Goal: Information Seeking & Learning: Learn about a topic

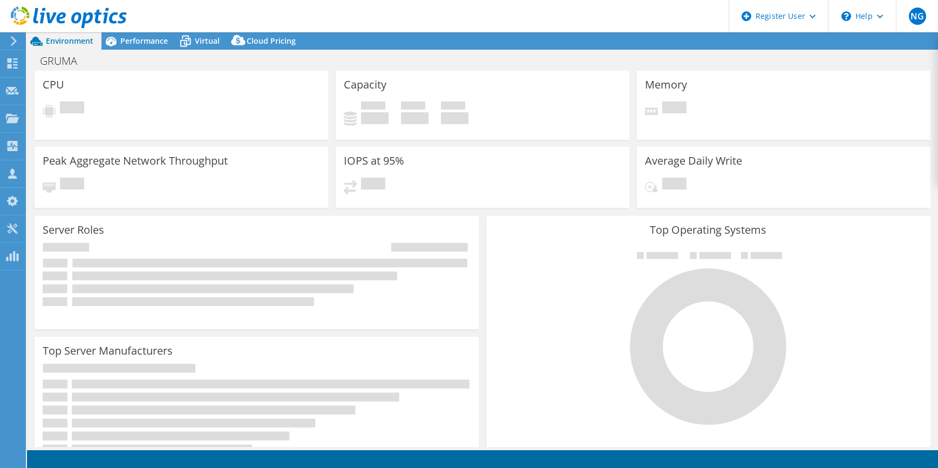
select select "USD"
select select "USWest"
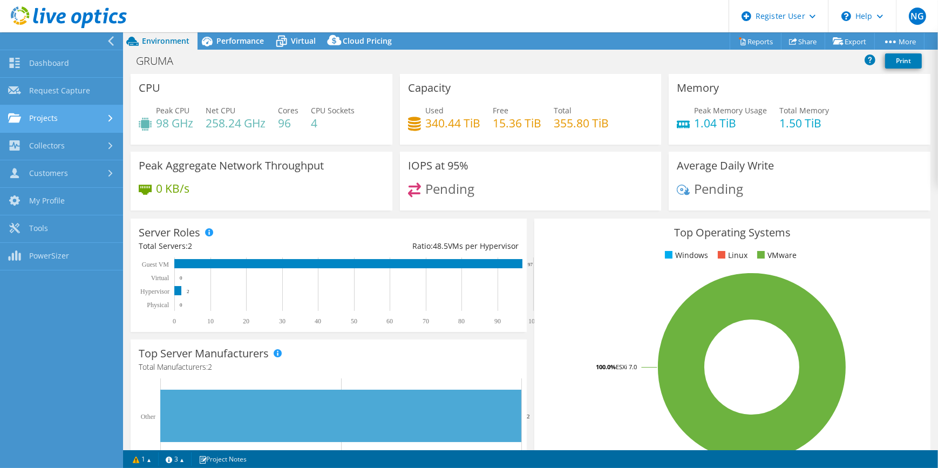
click at [43, 119] on link "Projects" at bounding box center [61, 119] width 123 height 28
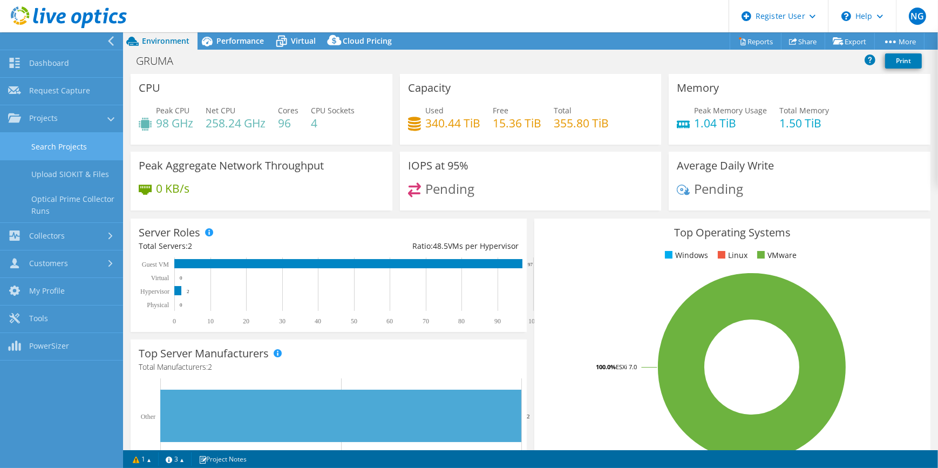
click at [44, 137] on link "Search Projects" at bounding box center [61, 147] width 123 height 28
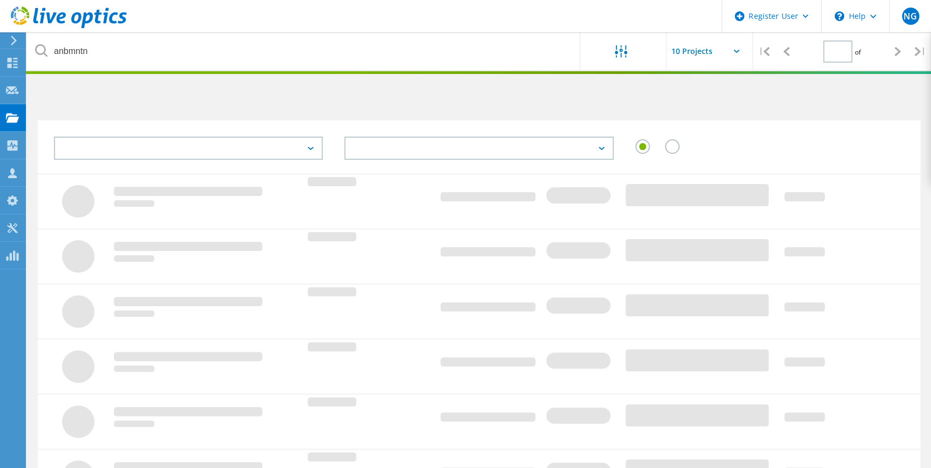
type input "1"
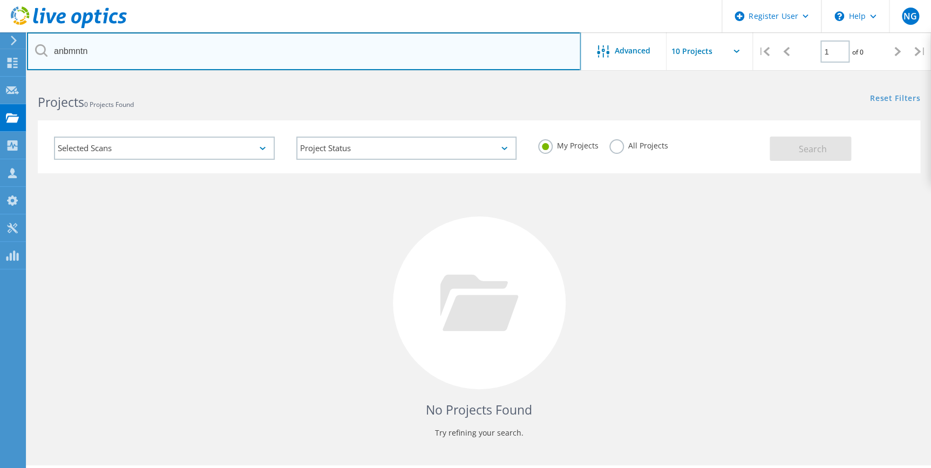
drag, startPoint x: 108, startPoint y: 49, endPoint x: 46, endPoint y: 44, distance: 62.2
click at [46, 44] on div "anbmntn" at bounding box center [303, 51] width 553 height 38
type input "touchtunes"
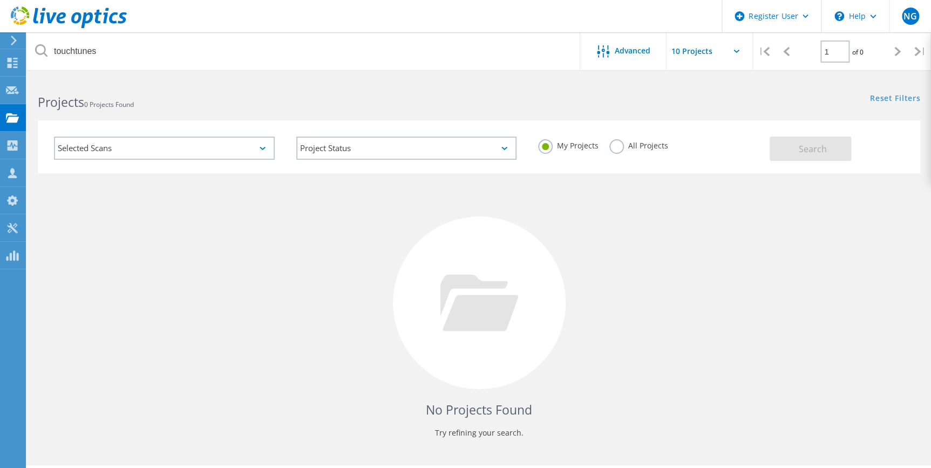
click at [649, 147] on label "All Projects" at bounding box center [638, 144] width 59 height 10
click at [0, 0] on input "All Projects" at bounding box center [0, 0] width 0 height 0
click at [799, 161] on div "Selected Scans Project Status In Progress Complete Published Anonymous Archived…" at bounding box center [479, 146] width 882 height 53
click at [801, 140] on button "Search" at bounding box center [809, 148] width 81 height 24
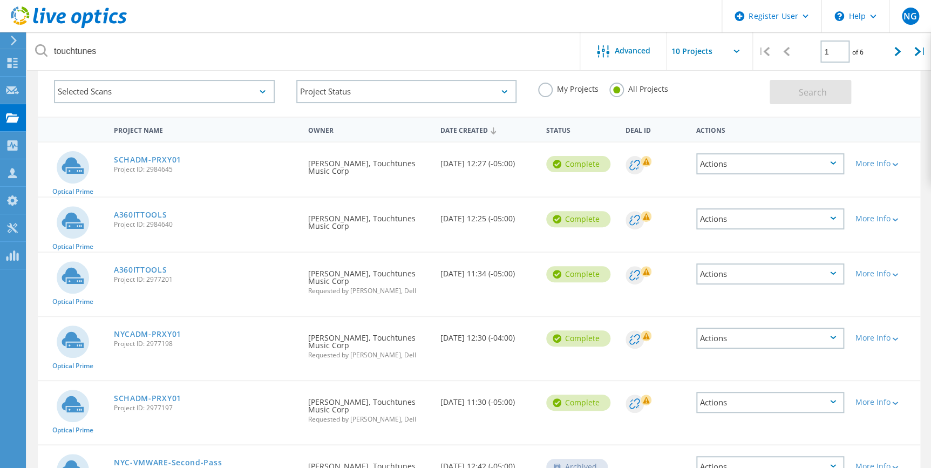
scroll to position [98, 0]
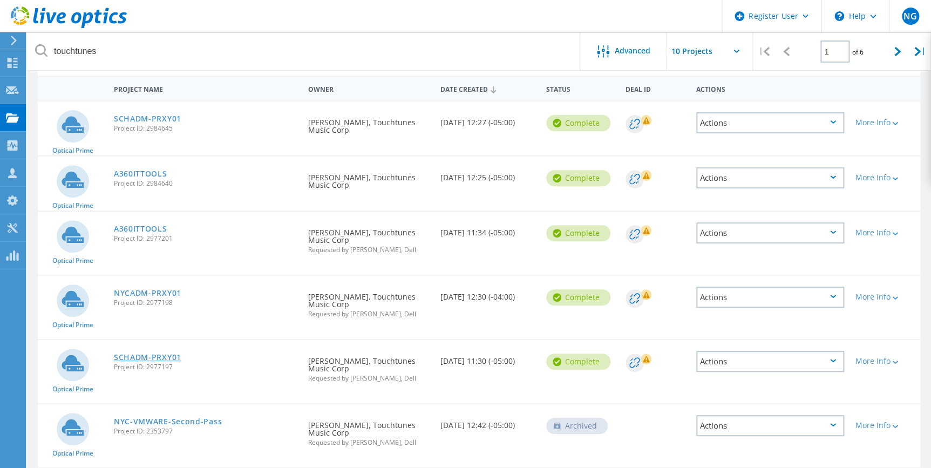
click at [143, 353] on link "SCHADM-PRXY01" at bounding box center [147, 357] width 67 height 8
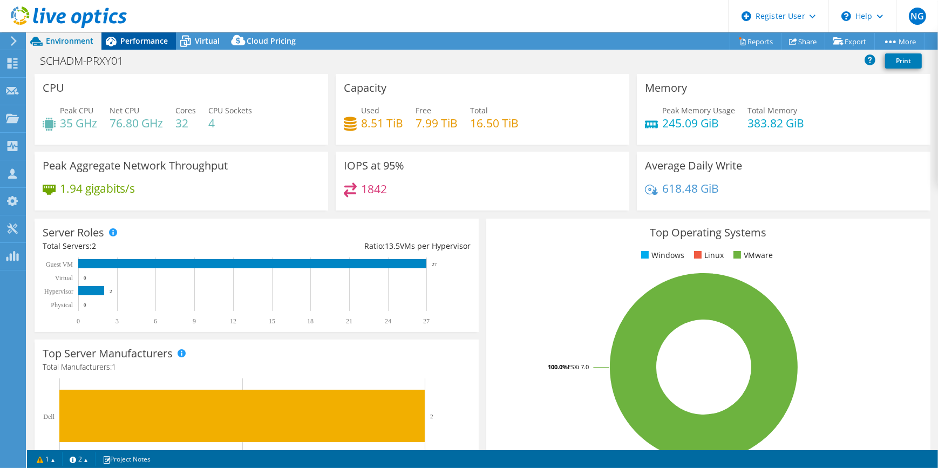
click at [154, 43] on span "Performance" at bounding box center [143, 41] width 47 height 10
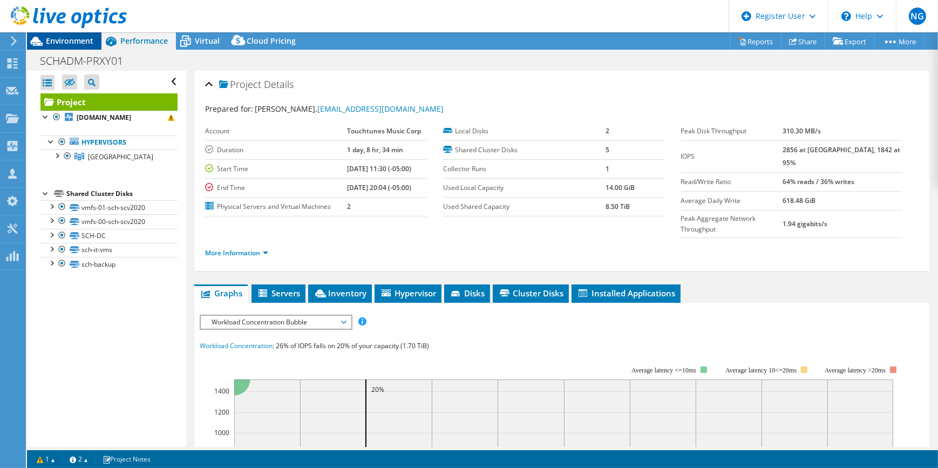
click at [49, 42] on span "Environment" at bounding box center [69, 41] width 47 height 10
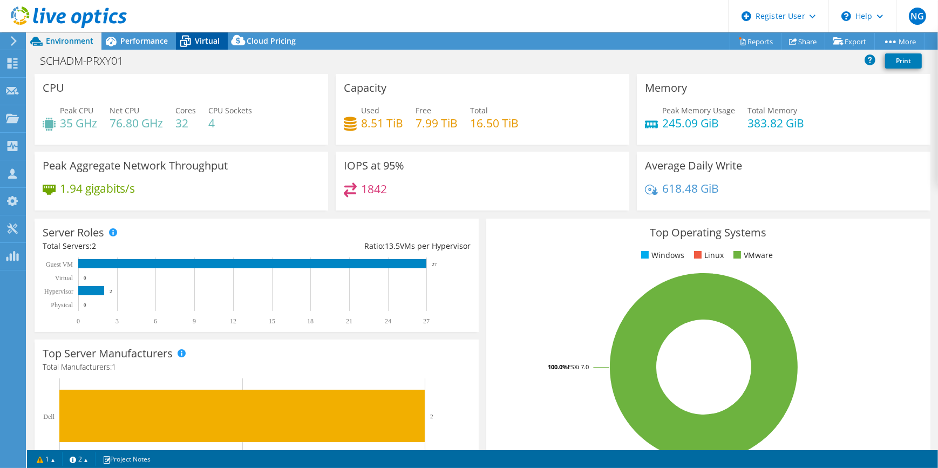
click at [203, 34] on div "Virtual" at bounding box center [202, 40] width 52 height 17
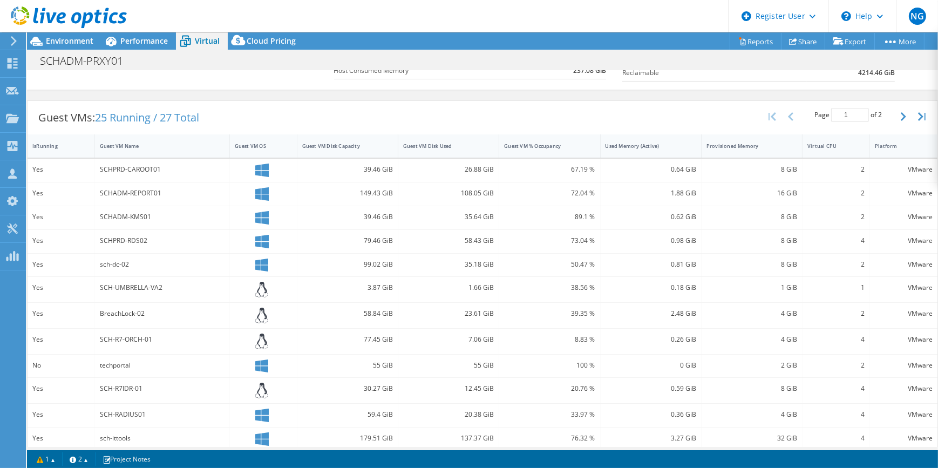
scroll to position [196, 0]
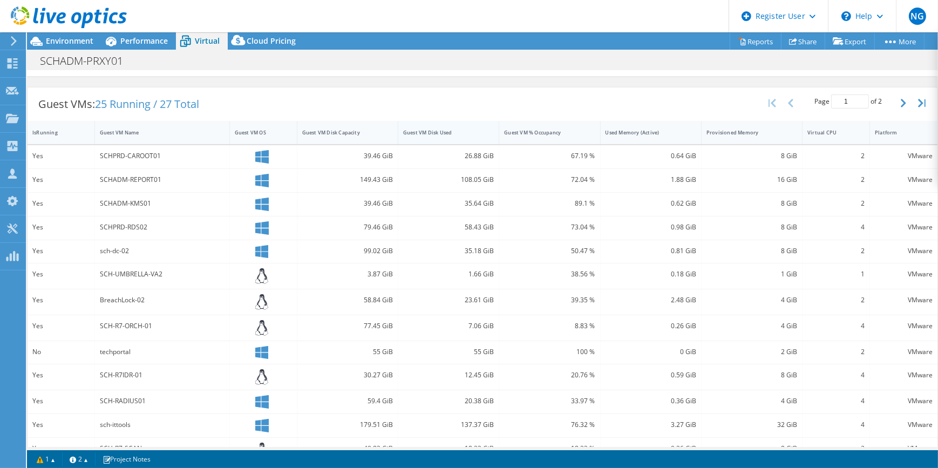
click at [441, 129] on div "Guest VM Disk Used" at bounding box center [442, 132] width 78 height 7
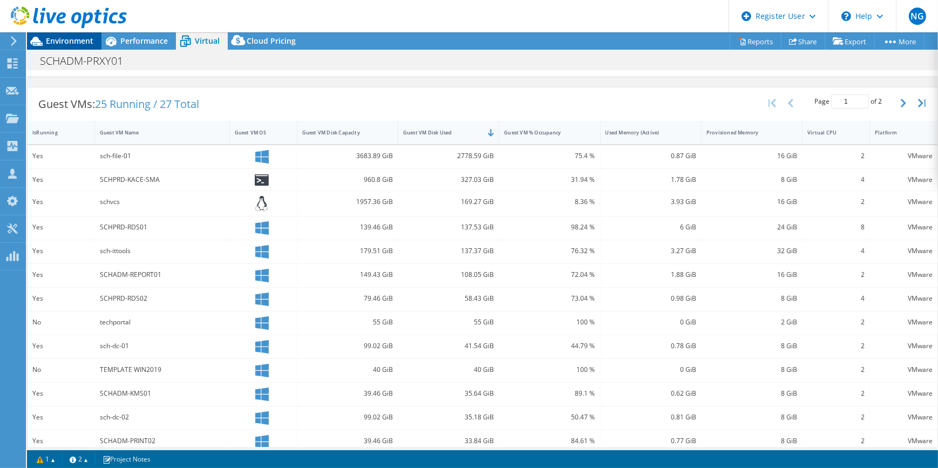
click at [76, 47] on div "Environment" at bounding box center [64, 40] width 74 height 17
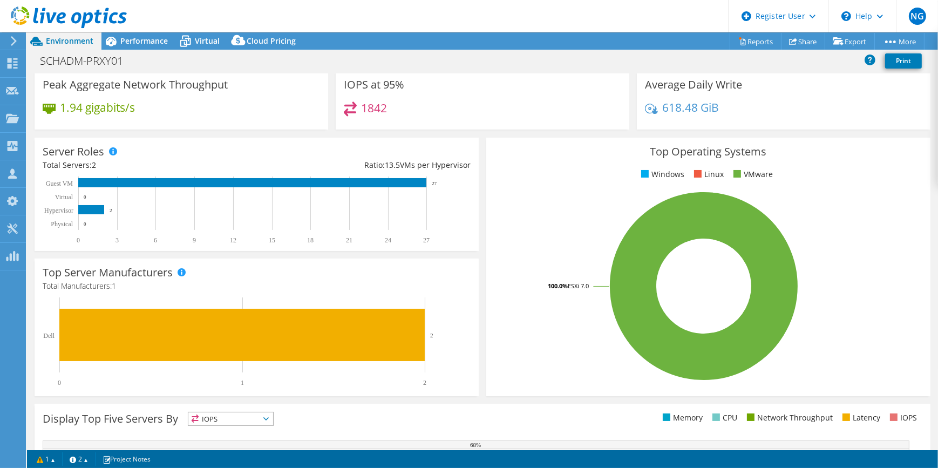
scroll to position [0, 0]
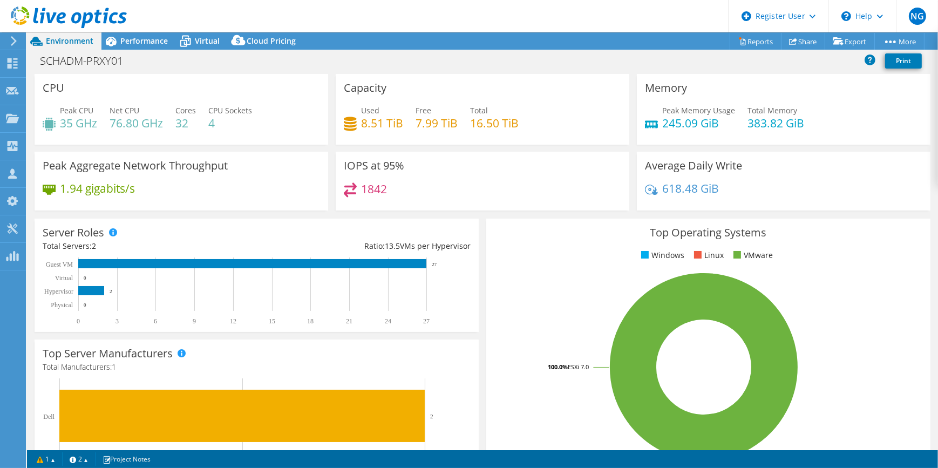
click at [117, 36] on div at bounding box center [63, 18] width 127 height 36
click at [125, 43] on span "Performance" at bounding box center [143, 41] width 47 height 10
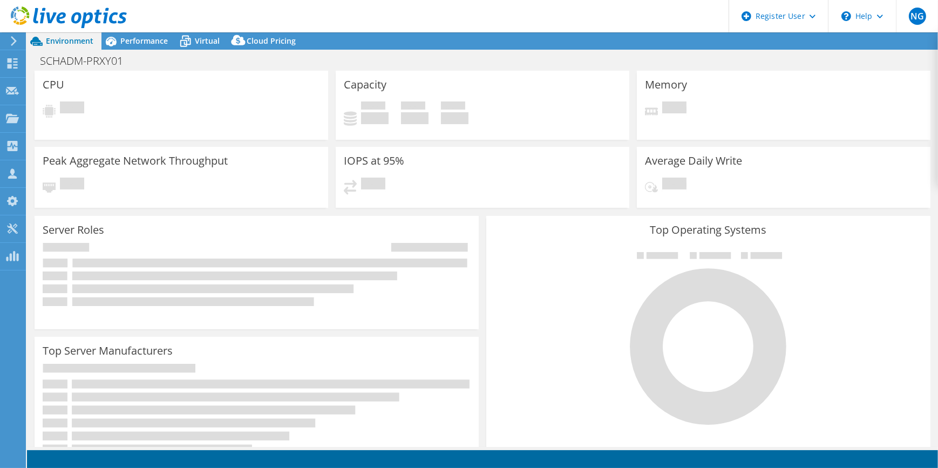
select select "USD"
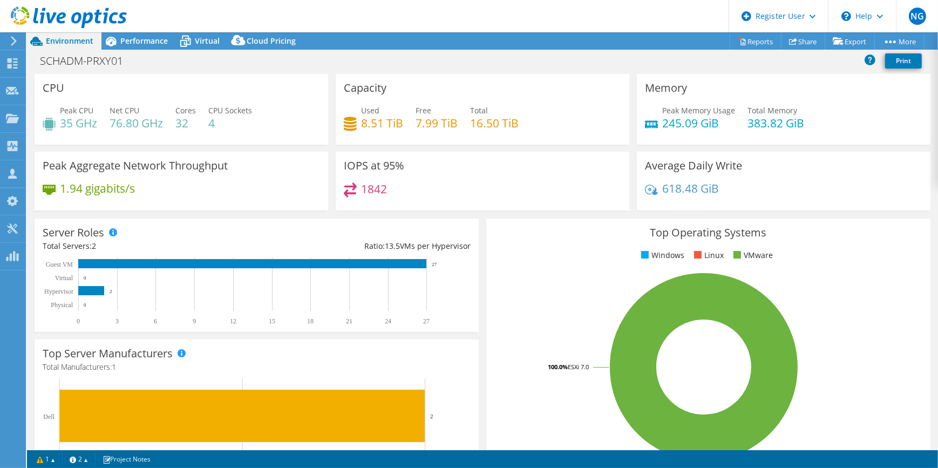
click at [0, 43] on html "NG Dell User [PERSON_NAME] [PERSON_NAME][DOMAIN_NAME][EMAIL_ADDRESS][PERSON_NAM…" at bounding box center [469, 234] width 938 height 468
click at [9, 40] on div at bounding box center [12, 41] width 12 height 10
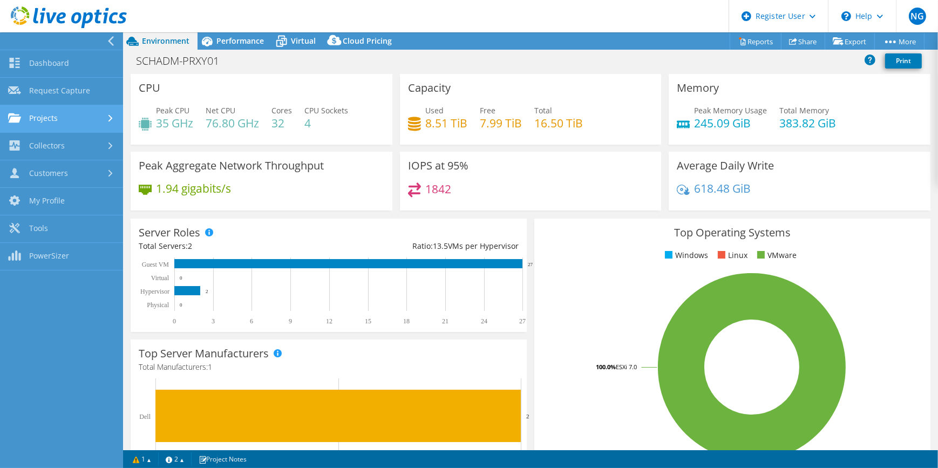
click at [29, 124] on link "Projects" at bounding box center [61, 119] width 123 height 28
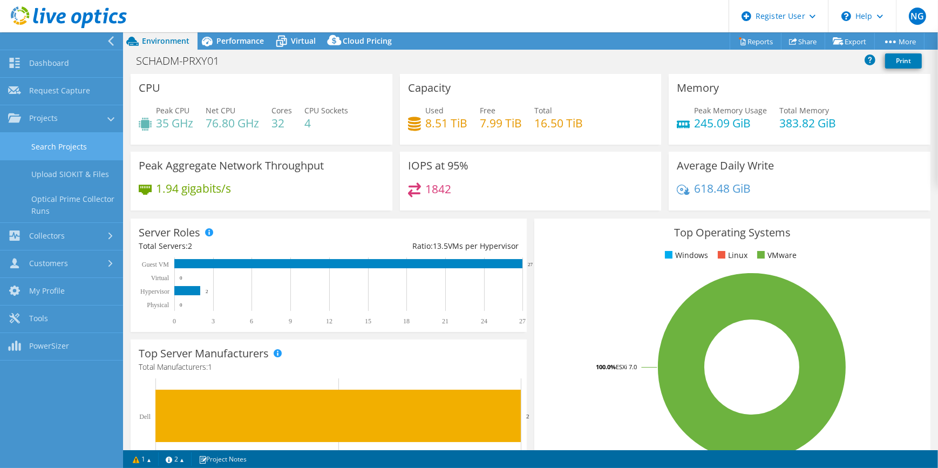
click at [36, 135] on link "Search Projects" at bounding box center [61, 147] width 123 height 28
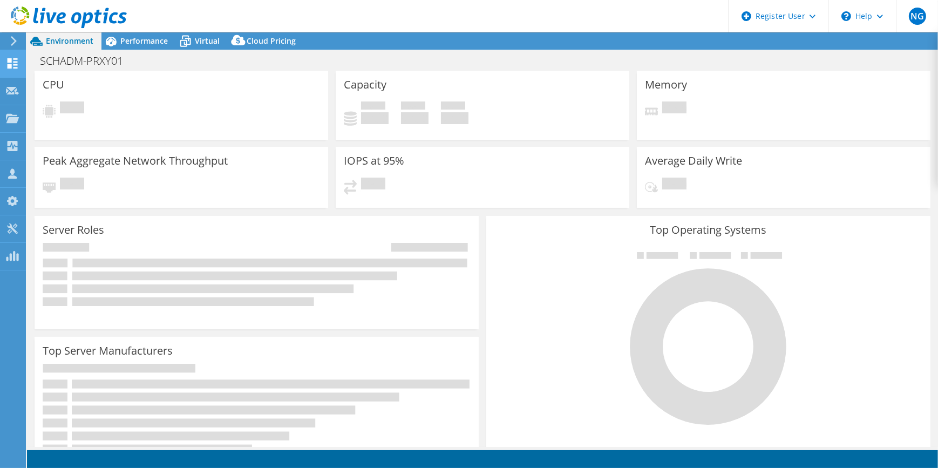
select select "USD"
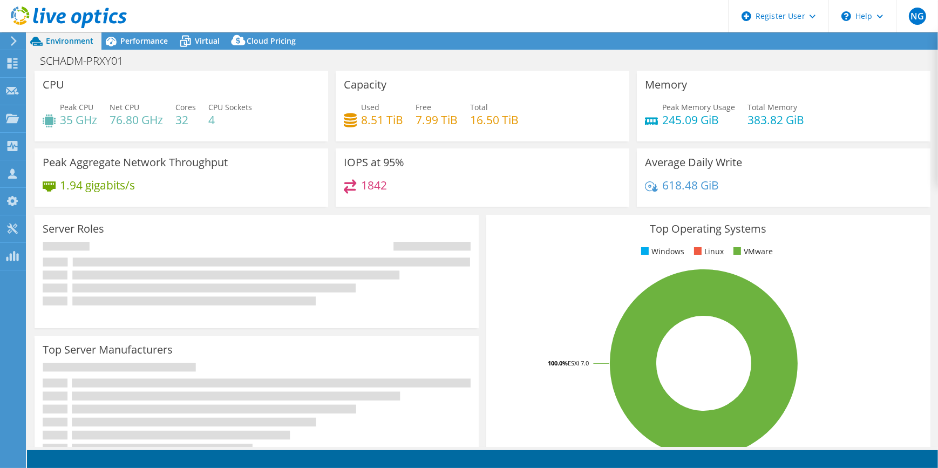
click at [11, 37] on use at bounding box center [14, 41] width 6 height 10
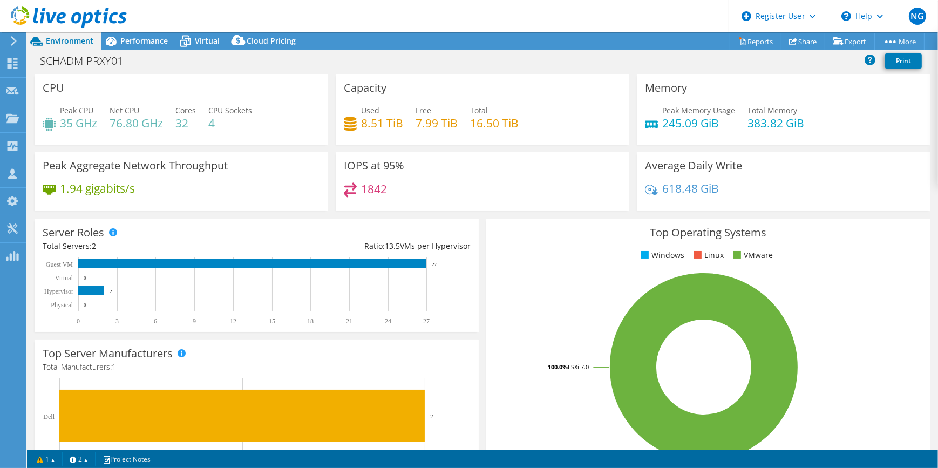
click at [17, 40] on icon at bounding box center [14, 41] width 8 height 10
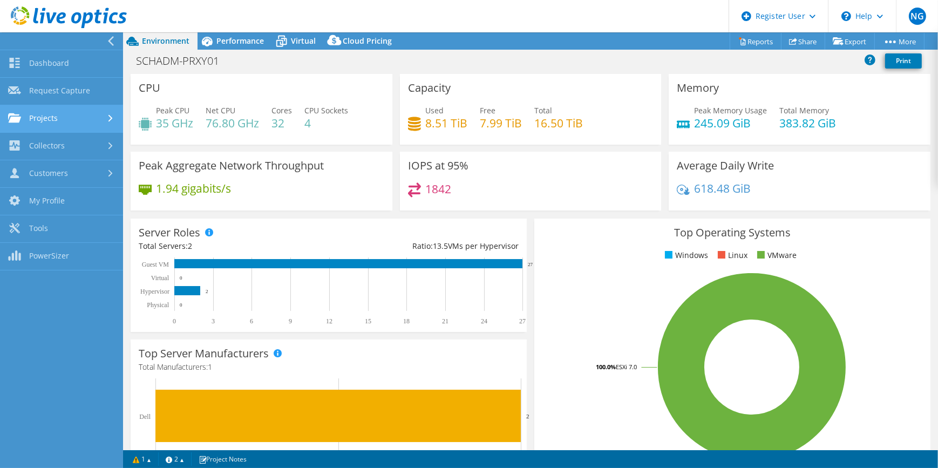
click at [51, 111] on link "Projects" at bounding box center [61, 119] width 123 height 28
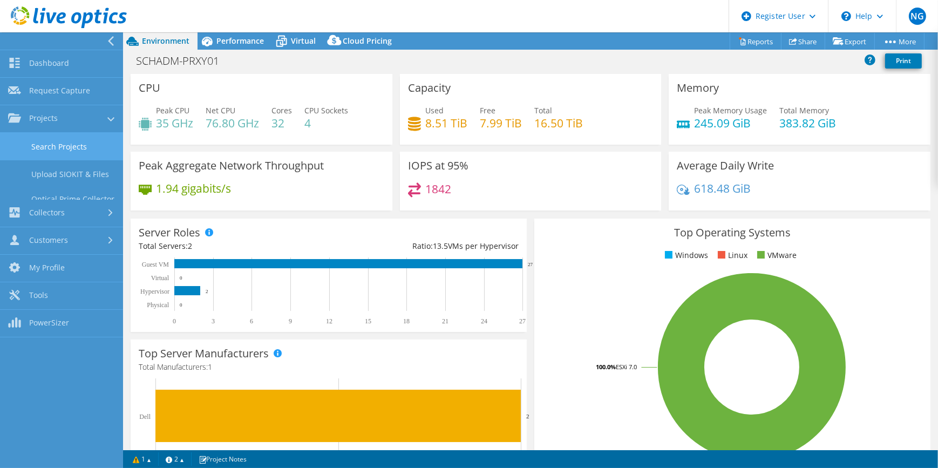
click at [60, 140] on link "Search Projects" at bounding box center [61, 147] width 123 height 28
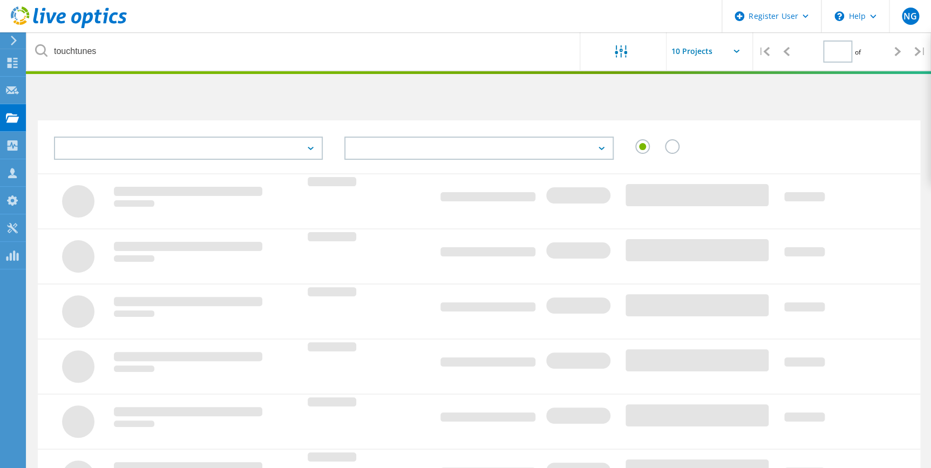
type input "1"
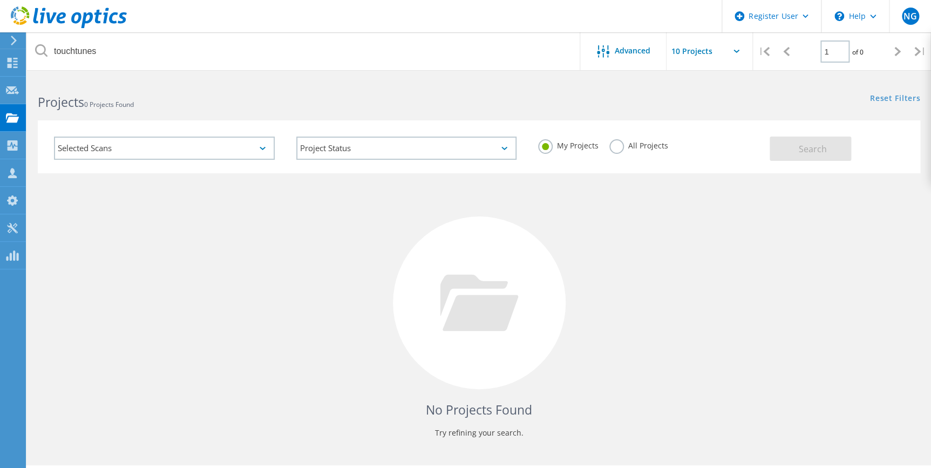
click at [631, 140] on label "All Projects" at bounding box center [638, 144] width 59 height 10
click at [0, 0] on input "All Projects" at bounding box center [0, 0] width 0 height 0
click at [816, 159] on button "Search" at bounding box center [809, 148] width 81 height 24
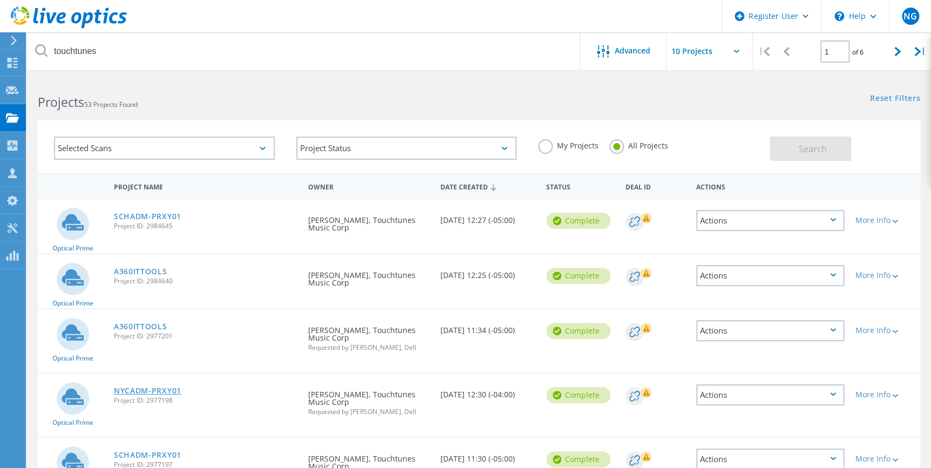
click at [156, 387] on link "NYCADM-PRXY01" at bounding box center [147, 391] width 67 height 8
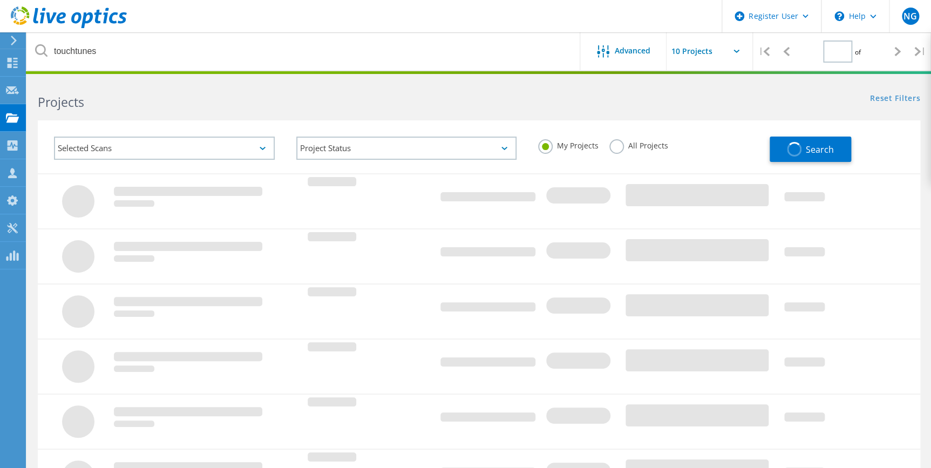
type input "1"
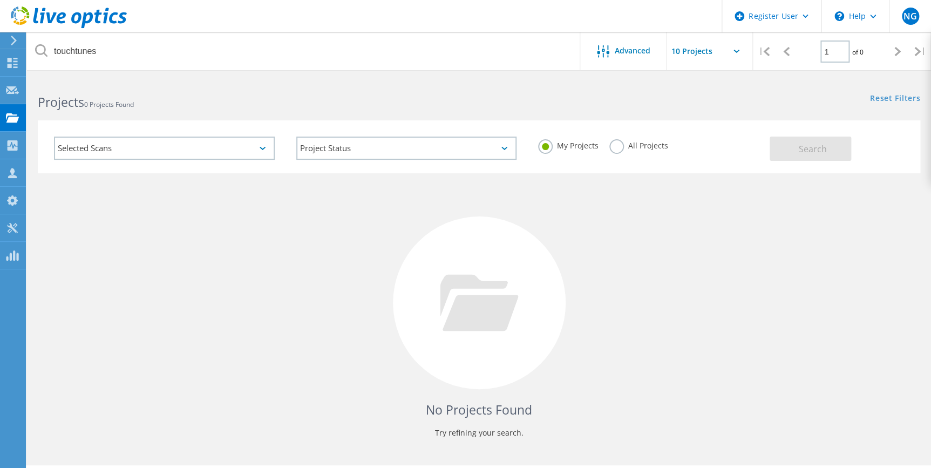
click at [638, 146] on label "All Projects" at bounding box center [638, 144] width 59 height 10
click at [0, 0] on input "All Projects" at bounding box center [0, 0] width 0 height 0
click at [864, 154] on div "Search" at bounding box center [841, 143] width 145 height 35
click at [794, 146] on button "Search" at bounding box center [809, 148] width 81 height 24
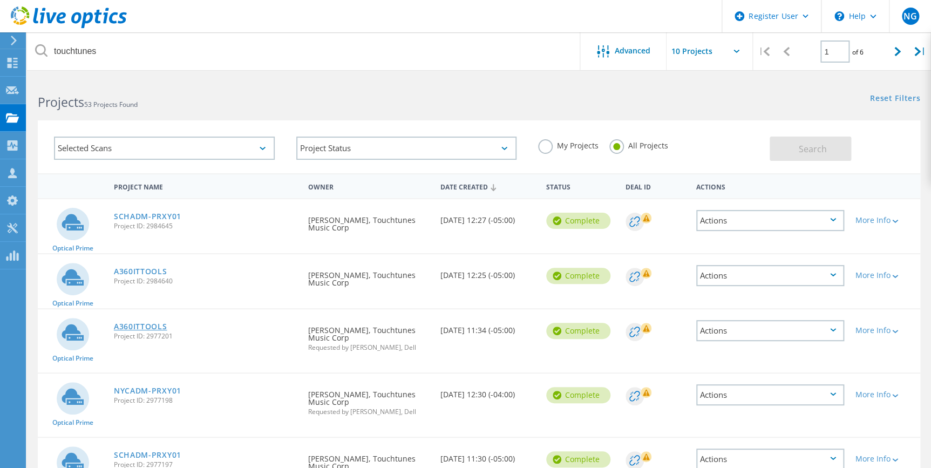
click at [138, 323] on link "A360ITTOOLS" at bounding box center [140, 327] width 53 height 8
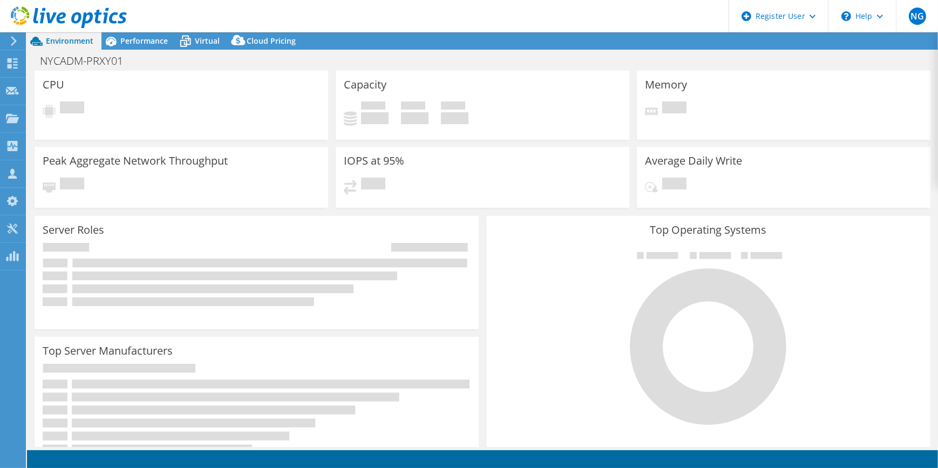
select select "USD"
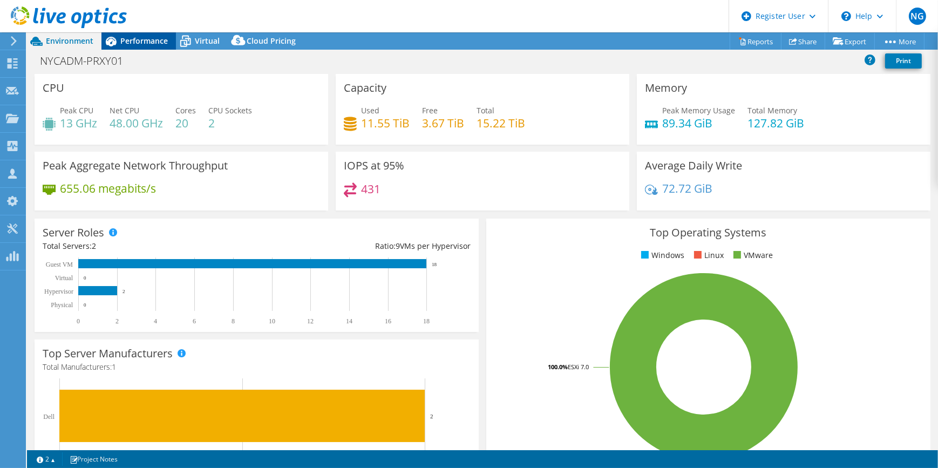
click at [135, 36] on span "Performance" at bounding box center [143, 41] width 47 height 10
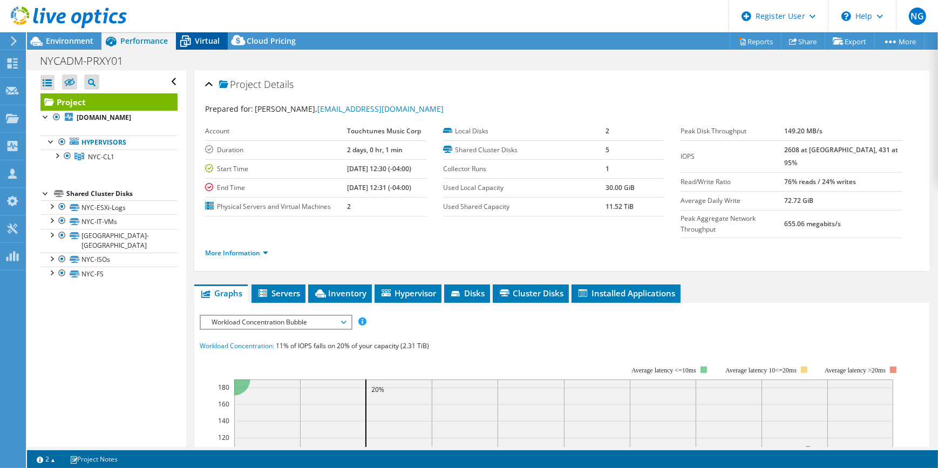
click at [217, 46] on div "Virtual" at bounding box center [202, 40] width 52 height 17
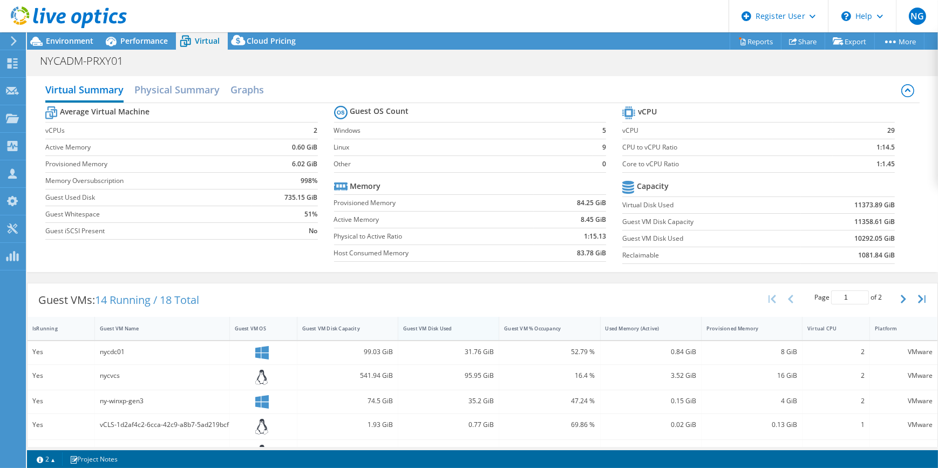
click at [448, 329] on div "Guest VM Disk Used" at bounding box center [442, 328] width 78 height 7
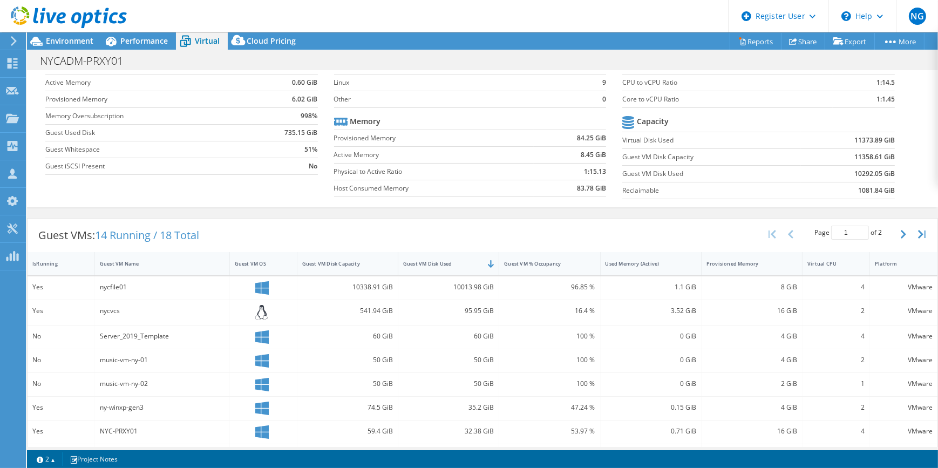
scroll to position [49, 0]
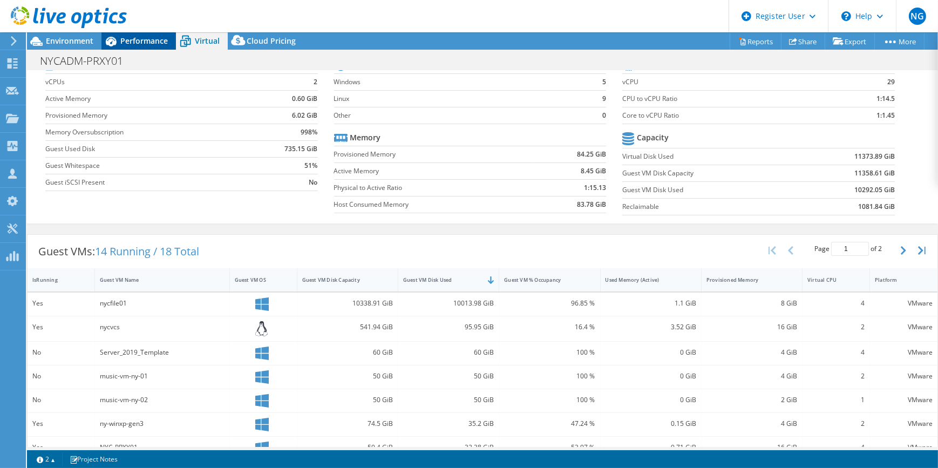
click at [147, 38] on span "Performance" at bounding box center [143, 41] width 47 height 10
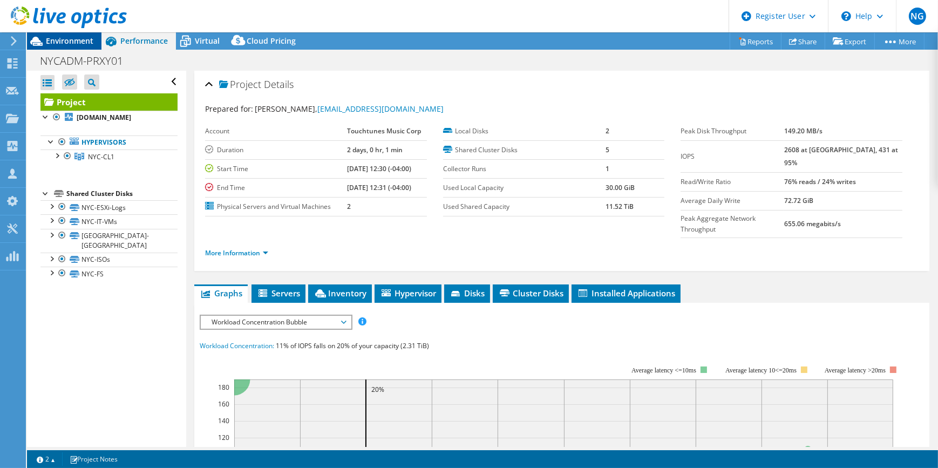
click at [77, 44] on span "Environment" at bounding box center [69, 41] width 47 height 10
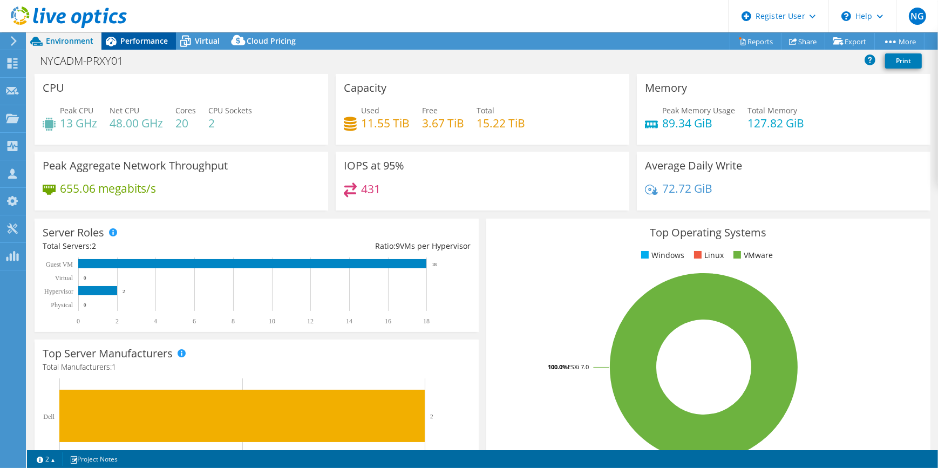
click at [138, 39] on span "Performance" at bounding box center [143, 41] width 47 height 10
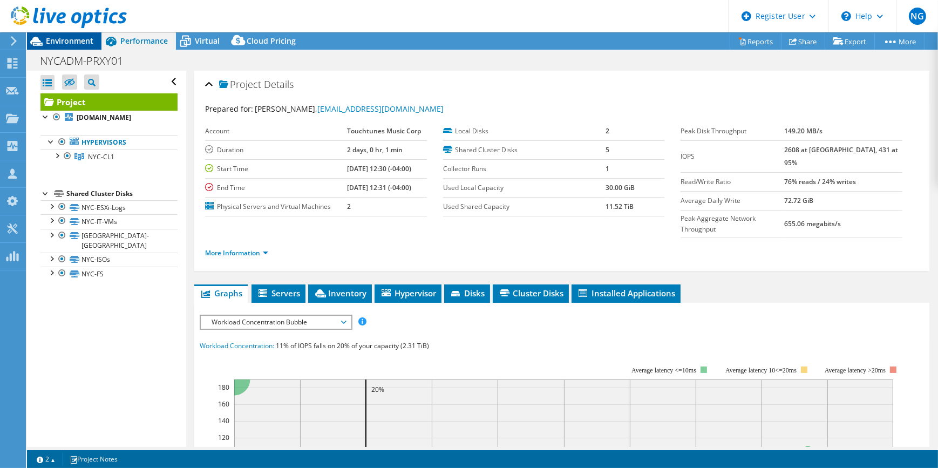
click at [80, 49] on div "Environment" at bounding box center [64, 40] width 74 height 17
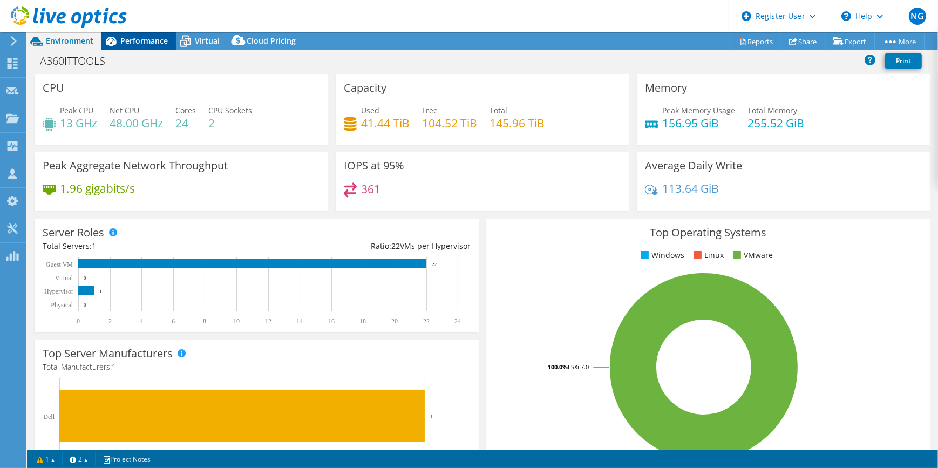
click at [119, 43] on icon at bounding box center [110, 41] width 19 height 19
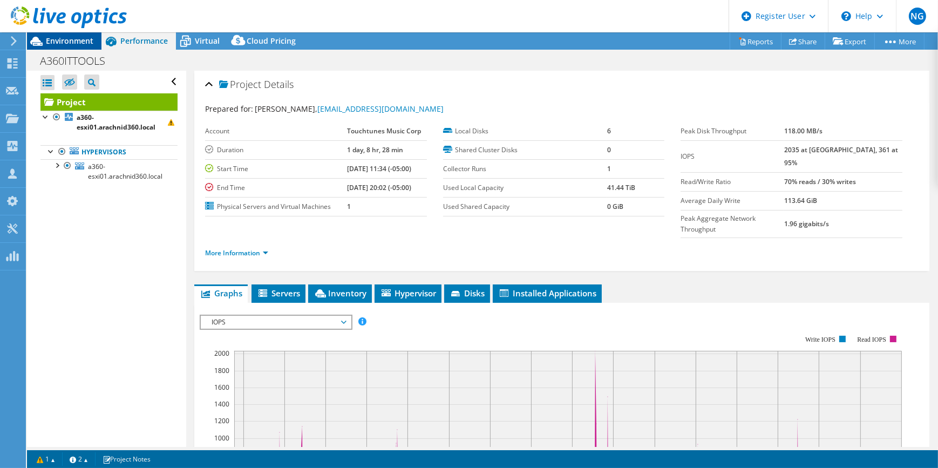
click at [56, 37] on span "Environment" at bounding box center [69, 41] width 47 height 10
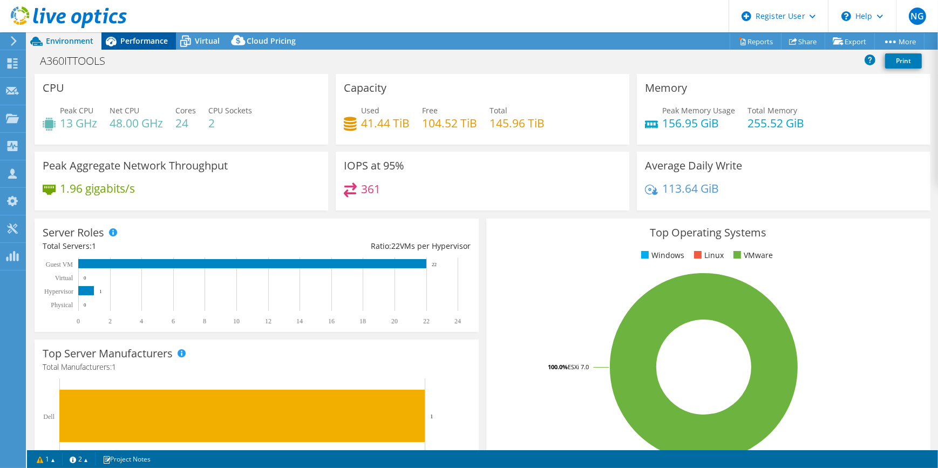
click at [142, 46] on div "Performance" at bounding box center [138, 40] width 74 height 17
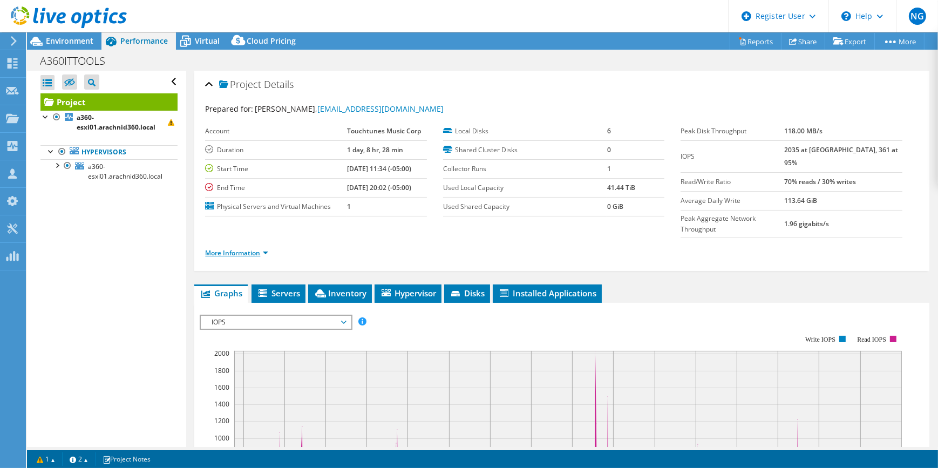
click at [264, 248] on link "More Information" at bounding box center [236, 252] width 63 height 9
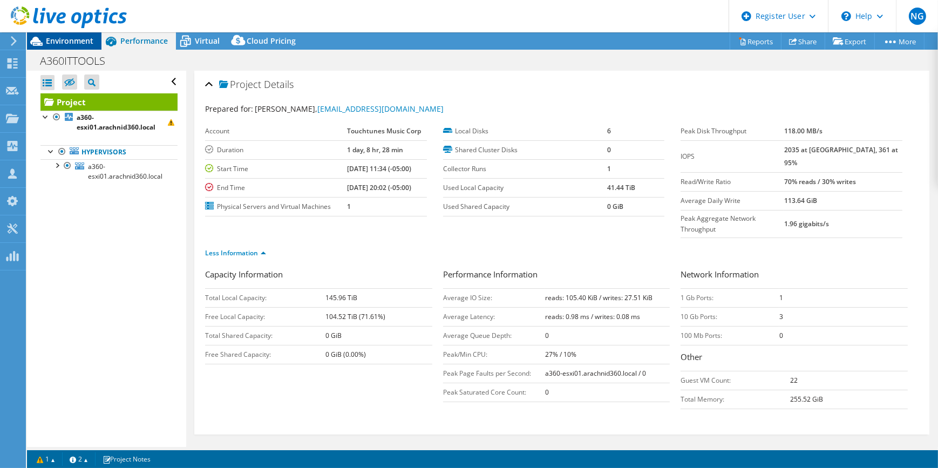
click at [91, 44] on span "Environment" at bounding box center [69, 41] width 47 height 10
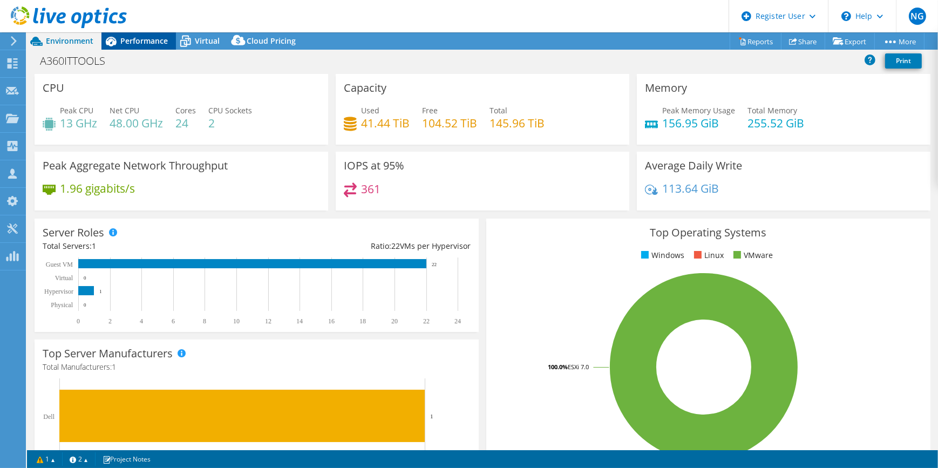
click at [143, 37] on span "Performance" at bounding box center [143, 41] width 47 height 10
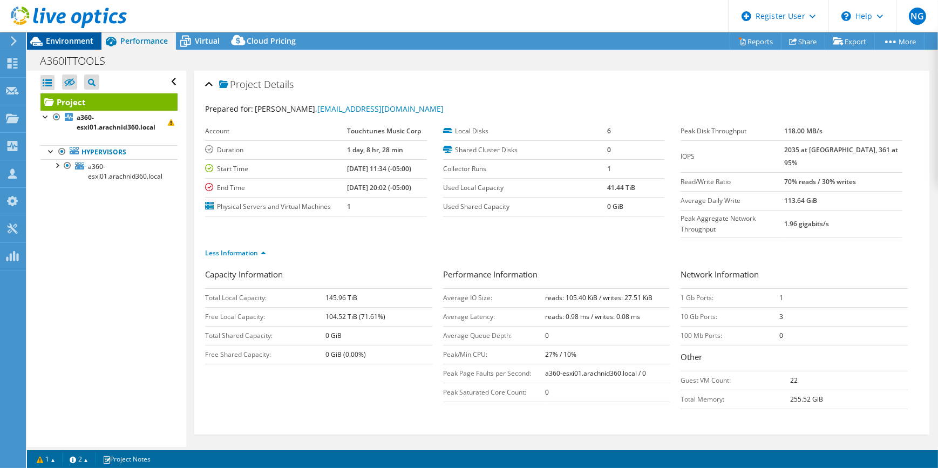
click at [81, 43] on span "Environment" at bounding box center [69, 41] width 47 height 10
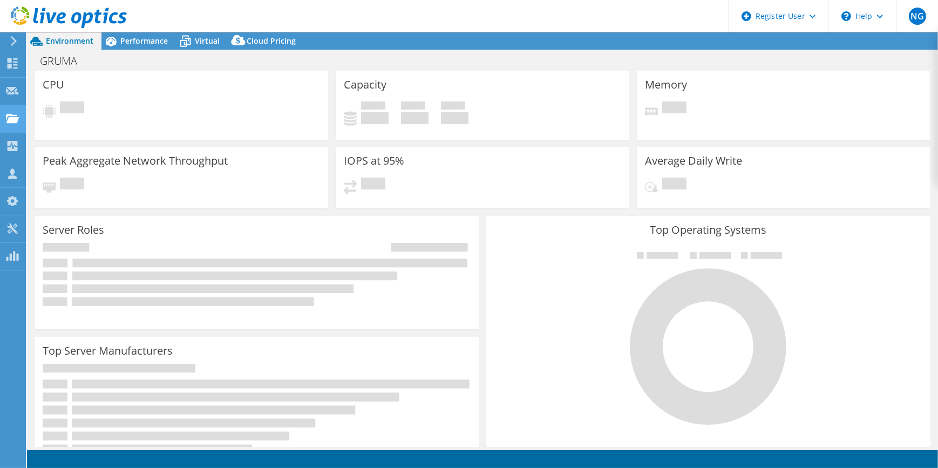
select select "USWest"
select select "USD"
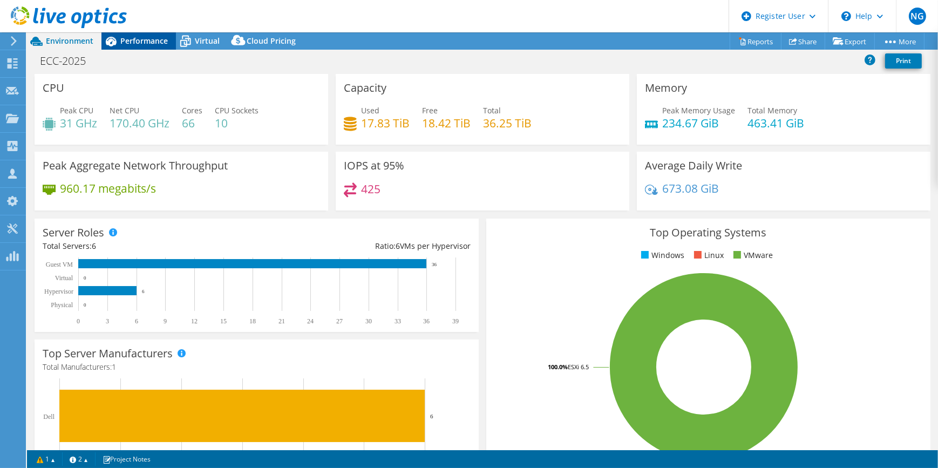
click at [148, 34] on div "Performance" at bounding box center [138, 40] width 74 height 17
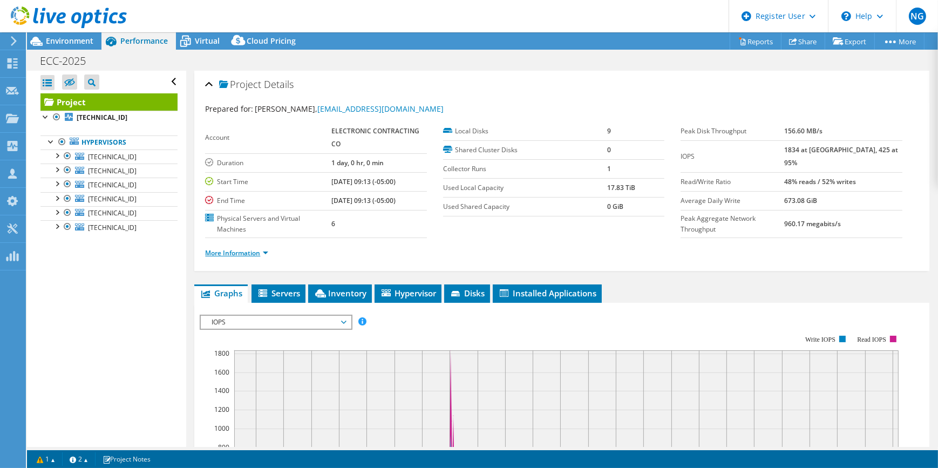
click at [264, 250] on link "More Information" at bounding box center [236, 252] width 63 height 9
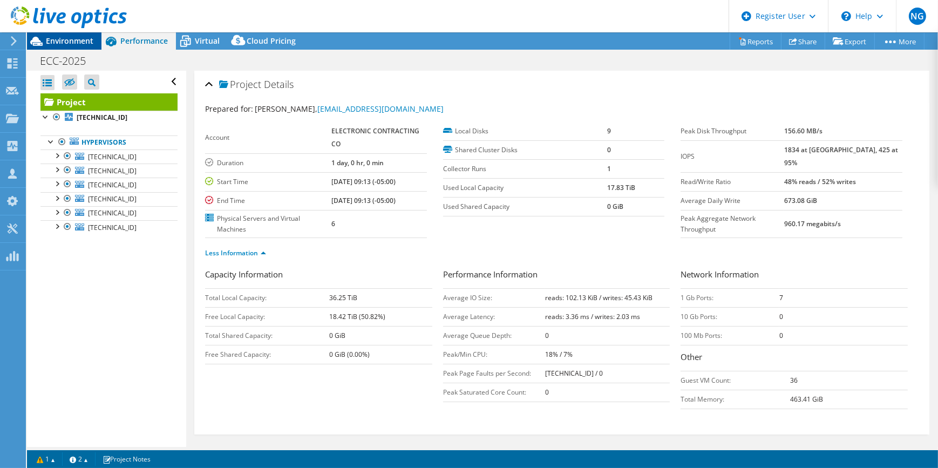
click at [54, 45] on span "Environment" at bounding box center [69, 41] width 47 height 10
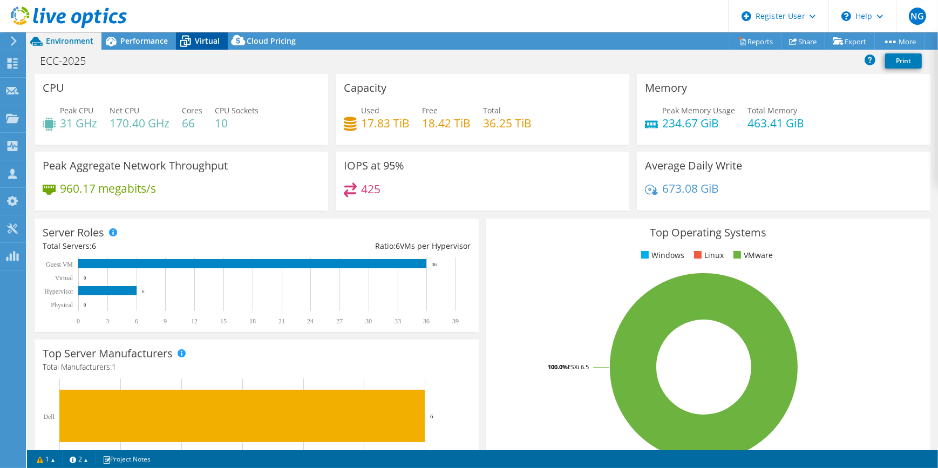
click at [194, 43] on icon at bounding box center [185, 41] width 19 height 19
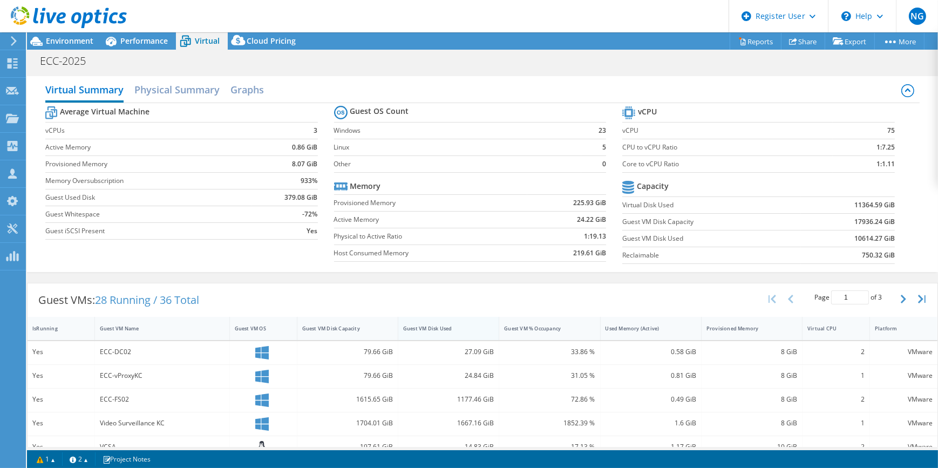
click at [450, 325] on div "Guest VM Disk Used" at bounding box center [442, 328] width 78 height 7
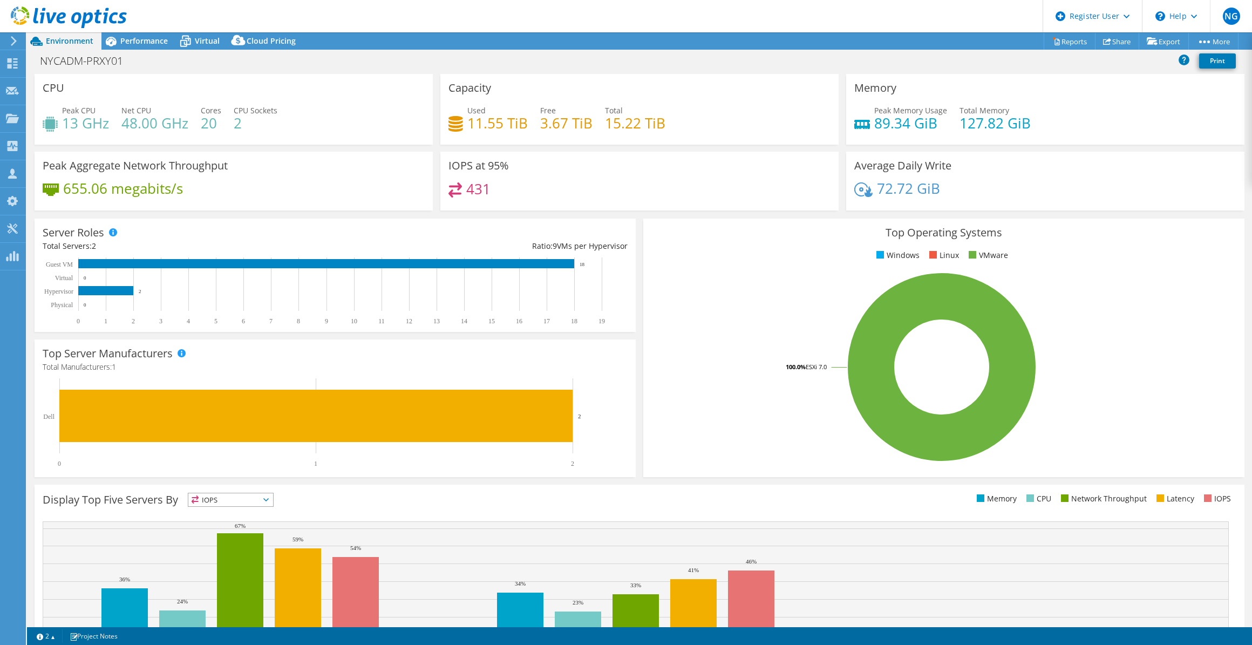
select select "USD"
click at [142, 44] on span "Performance" at bounding box center [143, 41] width 47 height 10
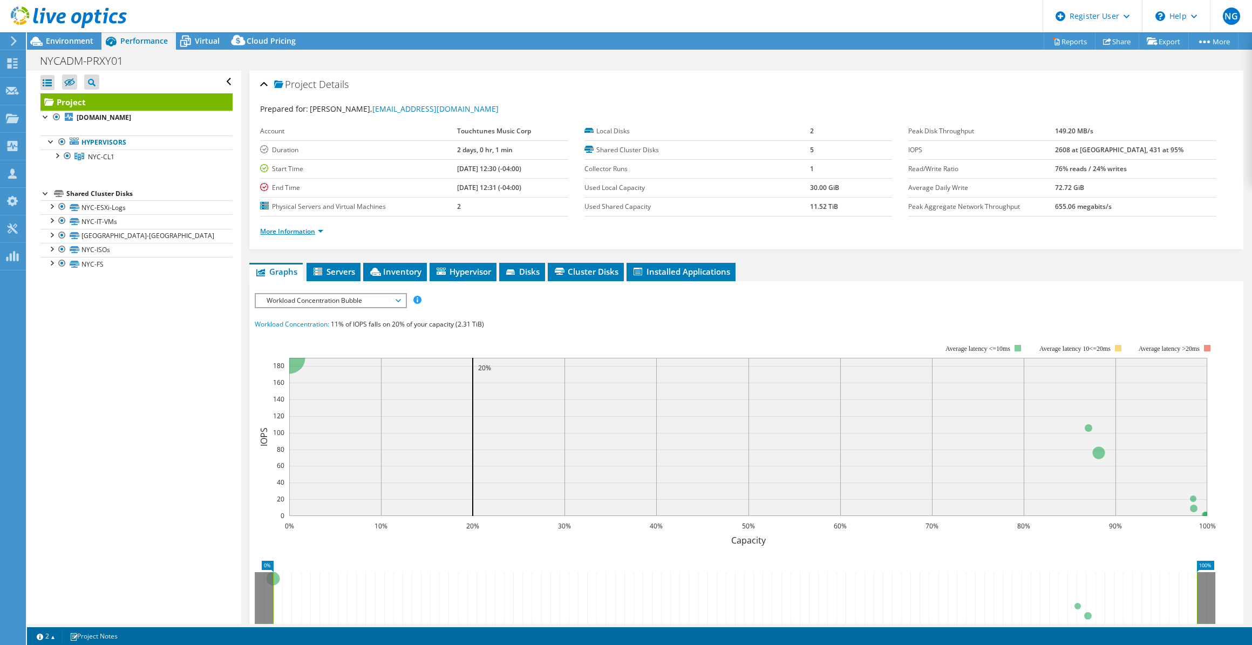
click at [318, 231] on link "More Information" at bounding box center [291, 231] width 63 height 9
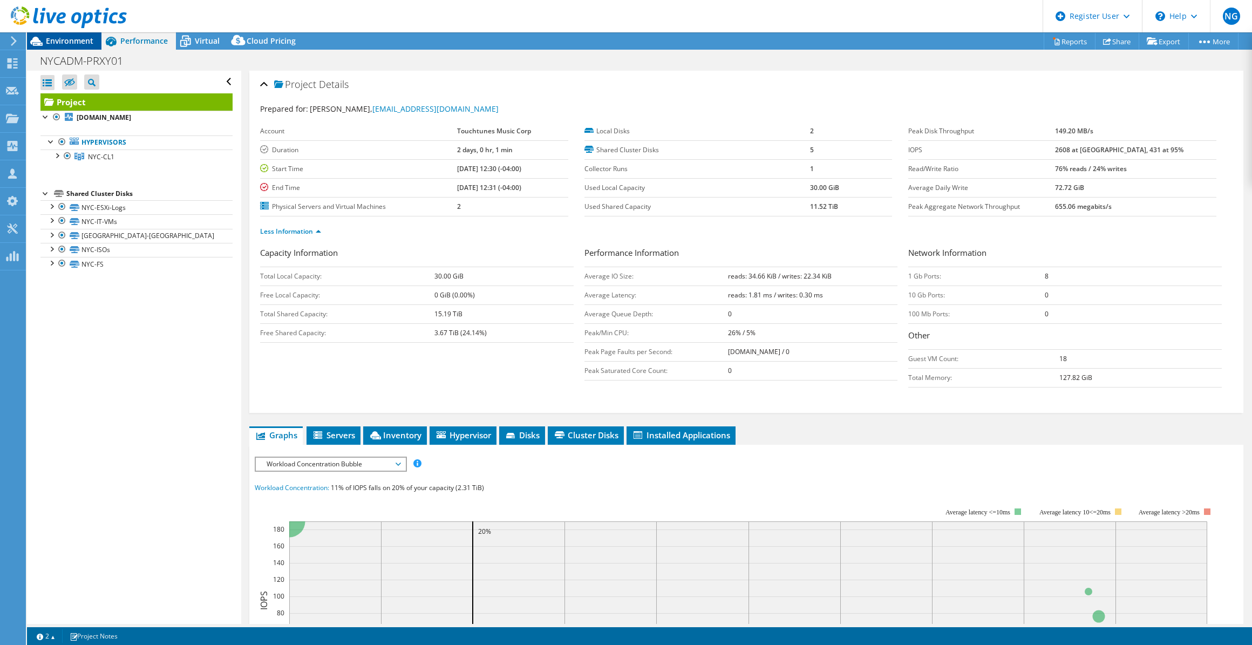
click at [80, 36] on span "Environment" at bounding box center [69, 41] width 47 height 10
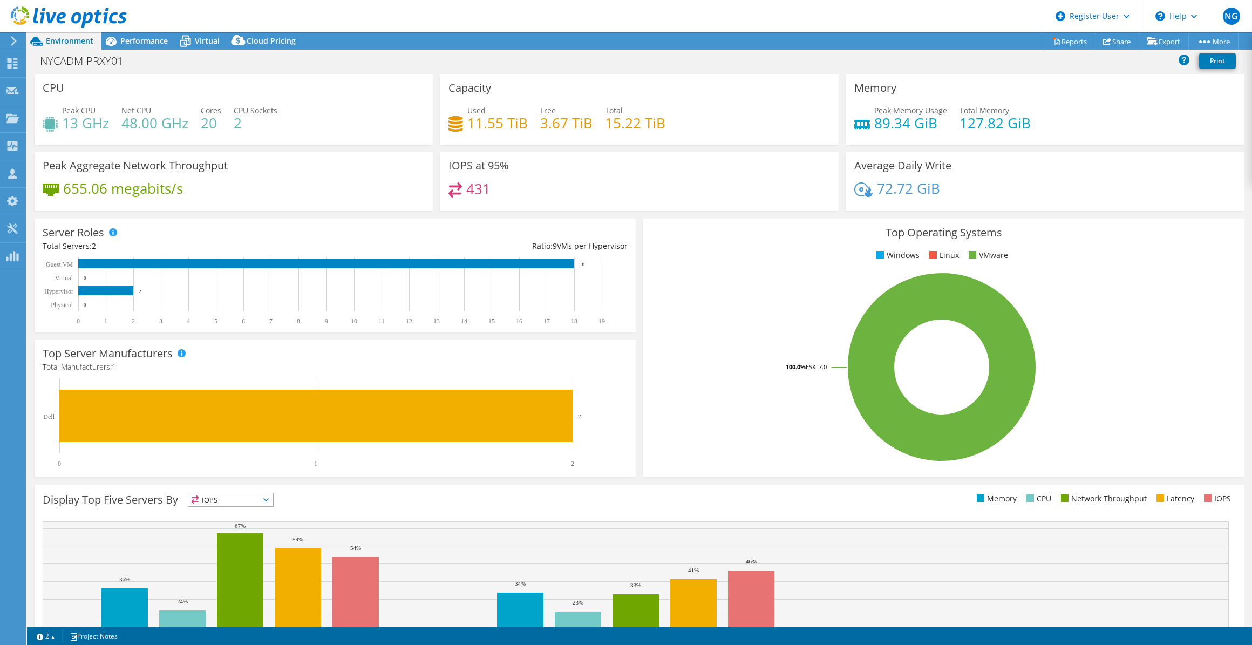
drag, startPoint x: 1179, startPoint y: 140, endPoint x: 1174, endPoint y: 131, distance: 10.1
click at [1179, 140] on div "Memory Peak Memory Usage 89.34 GiB Total Memory 127.82 GiB" at bounding box center [1045, 109] width 398 height 71
click at [159, 33] on div "Performance" at bounding box center [138, 40] width 74 height 17
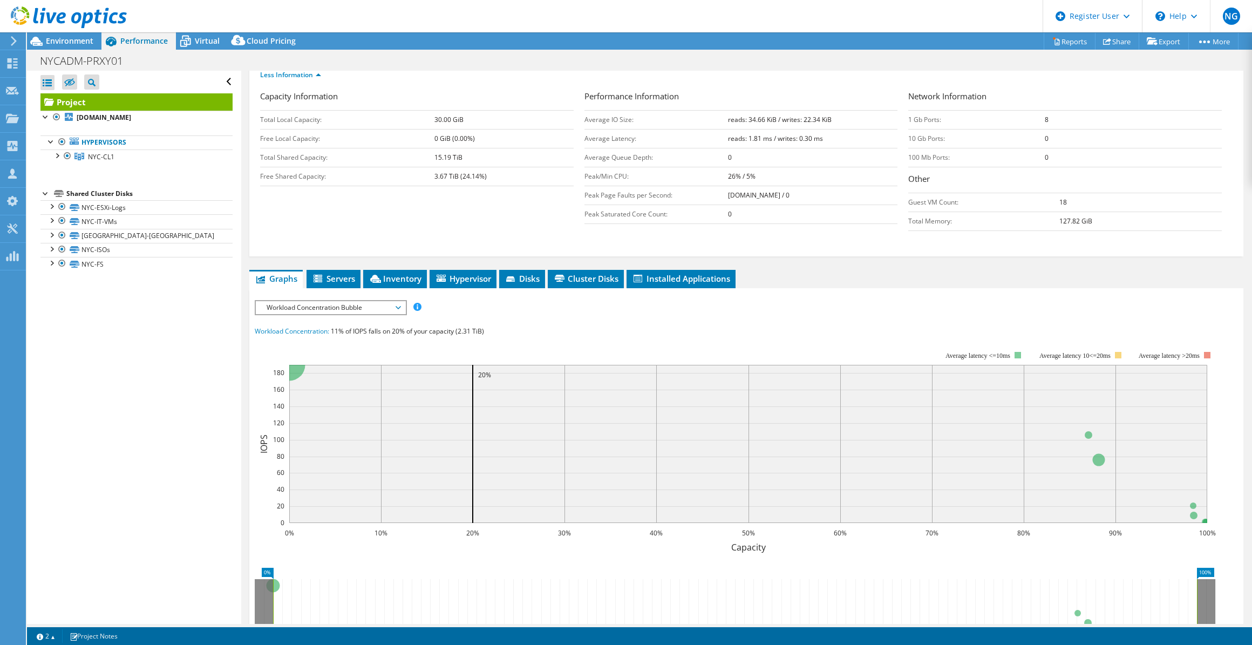
scroll to position [196, 0]
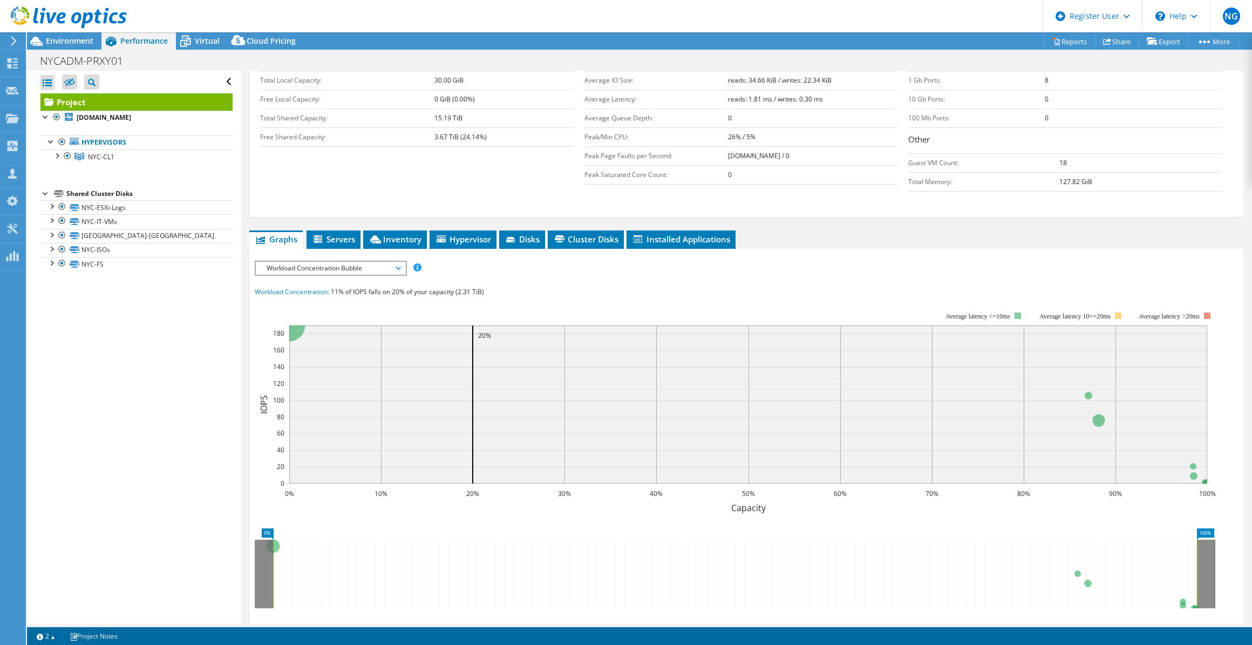
click at [341, 269] on span "Workload Concentration Bubble" at bounding box center [330, 268] width 139 height 13
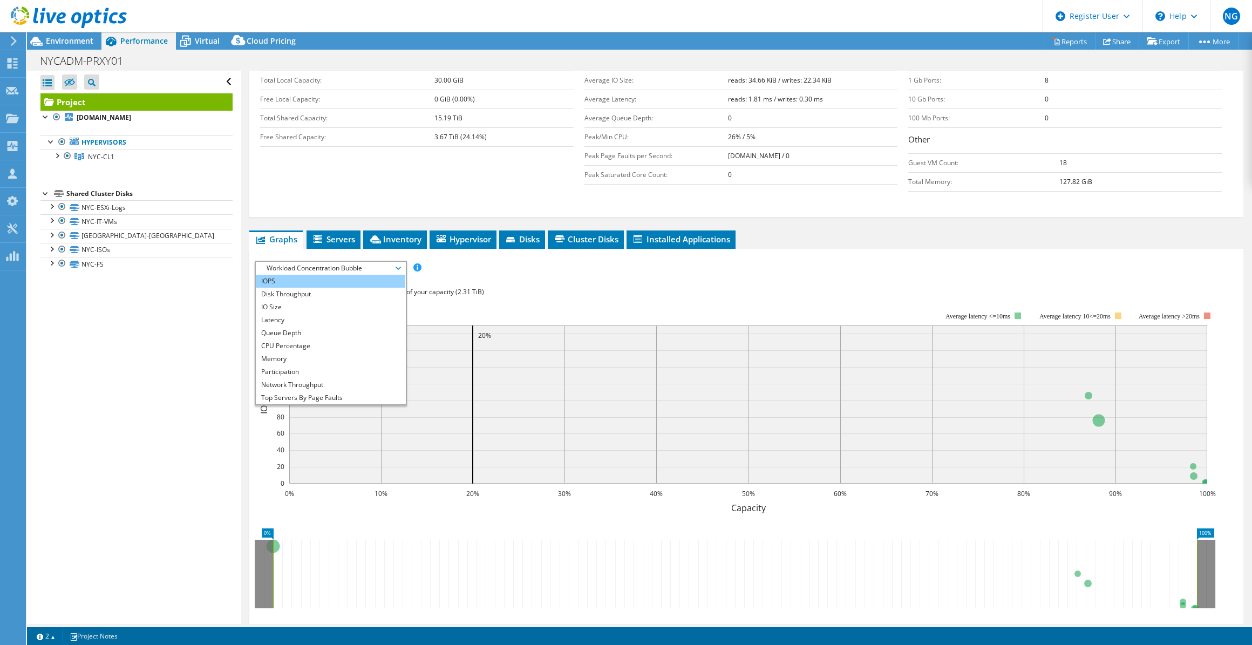
click at [350, 282] on li "IOPS" at bounding box center [330, 281] width 149 height 13
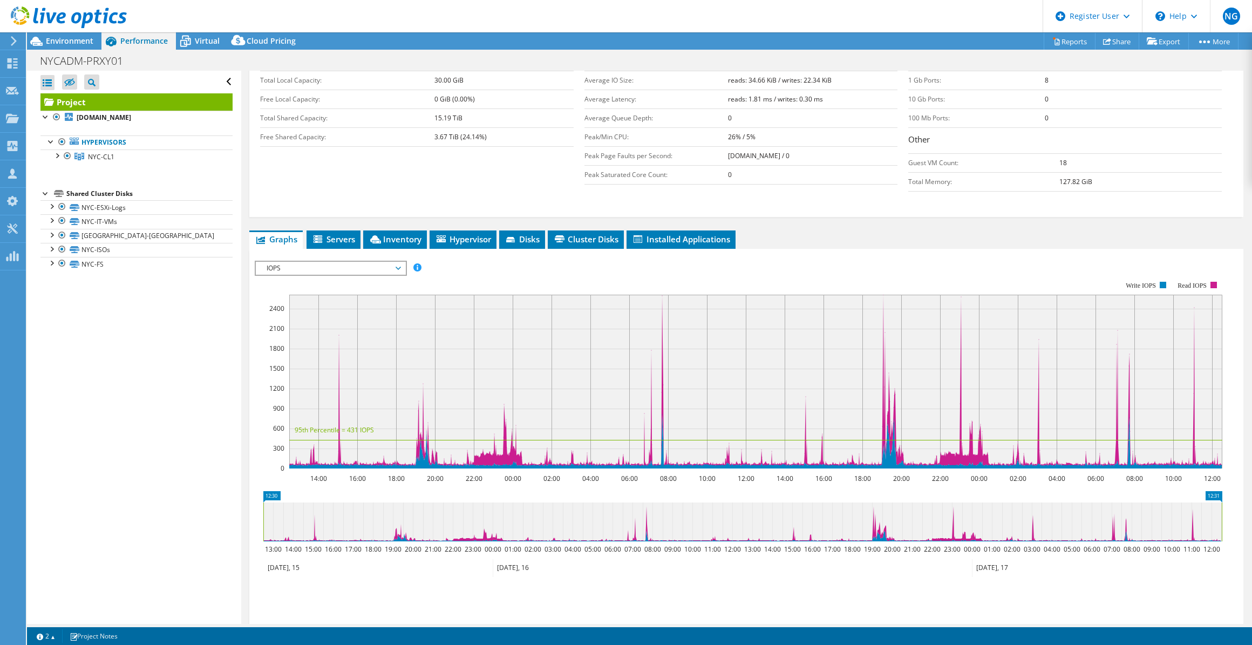
scroll to position [0, 0]
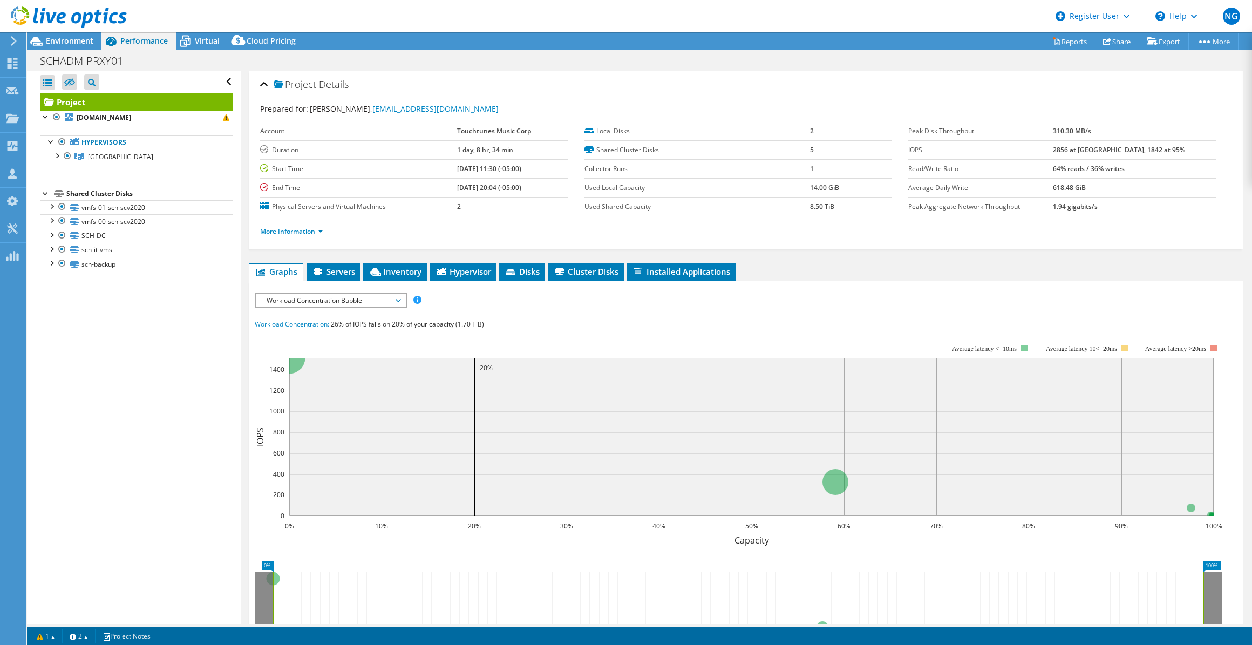
select select "USD"
click at [59, 38] on span "Environment" at bounding box center [69, 41] width 47 height 10
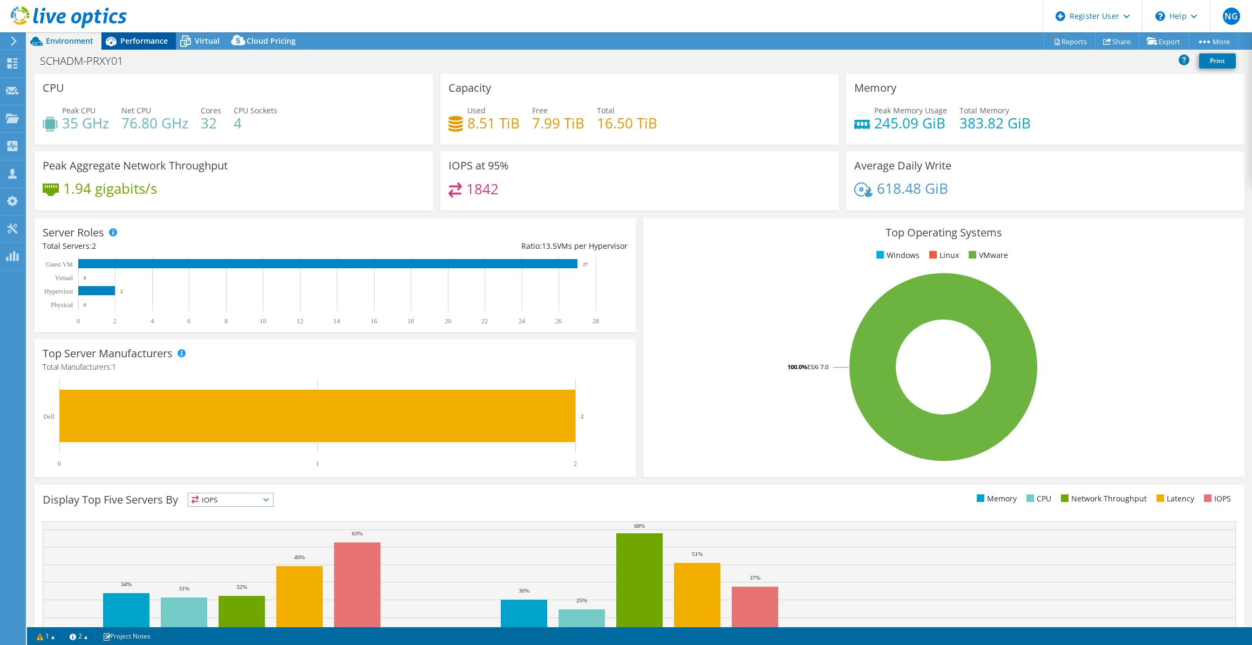
click at [144, 46] on div "Performance" at bounding box center [138, 40] width 74 height 17
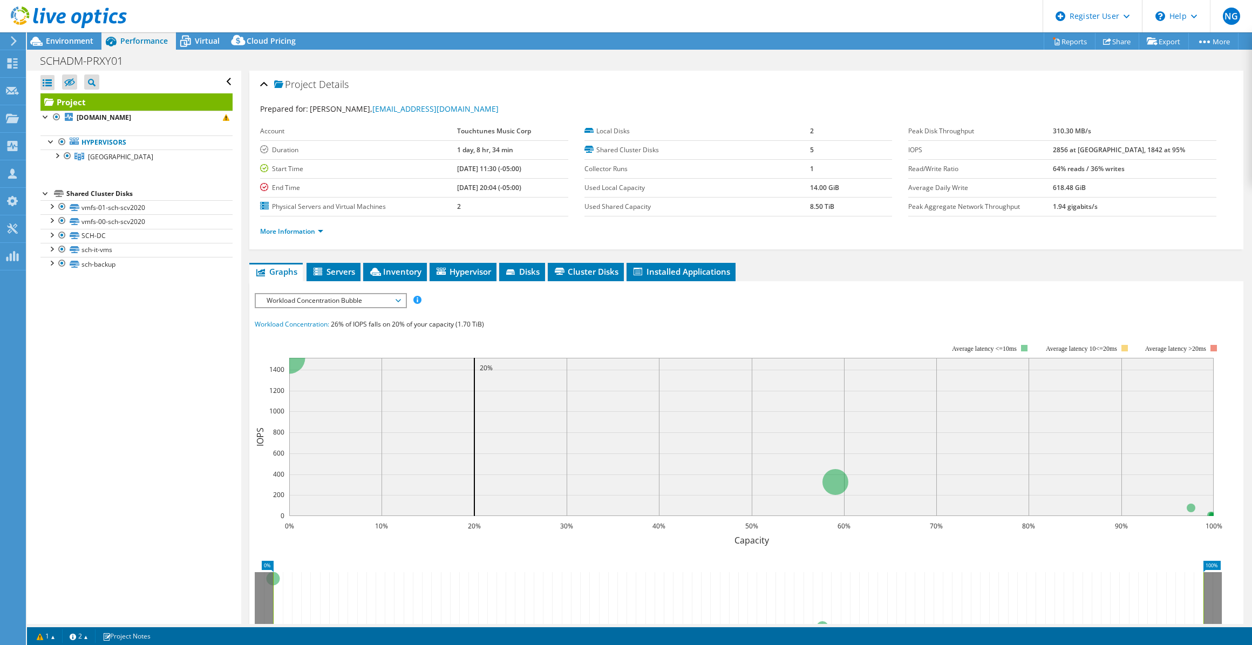
click at [320, 234] on li "More Information" at bounding box center [295, 231] width 70 height 12
click at [320, 229] on link "More Information" at bounding box center [291, 231] width 63 height 9
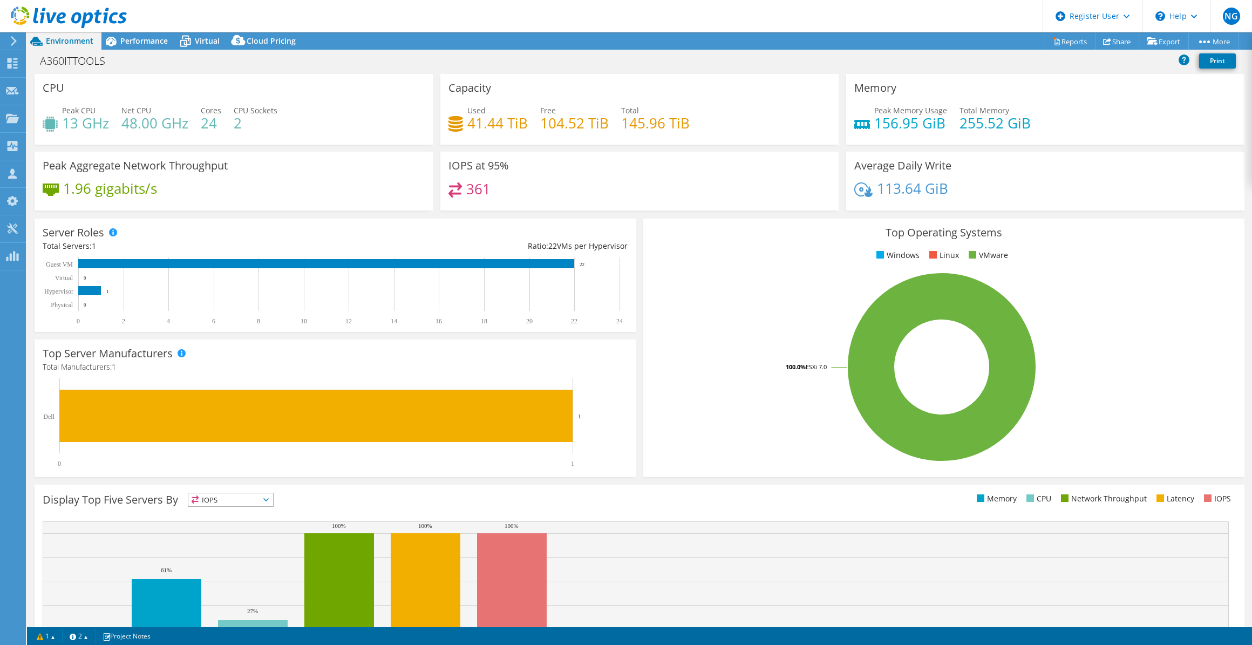
select select "USD"
click at [140, 42] on span "Performance" at bounding box center [143, 41] width 47 height 10
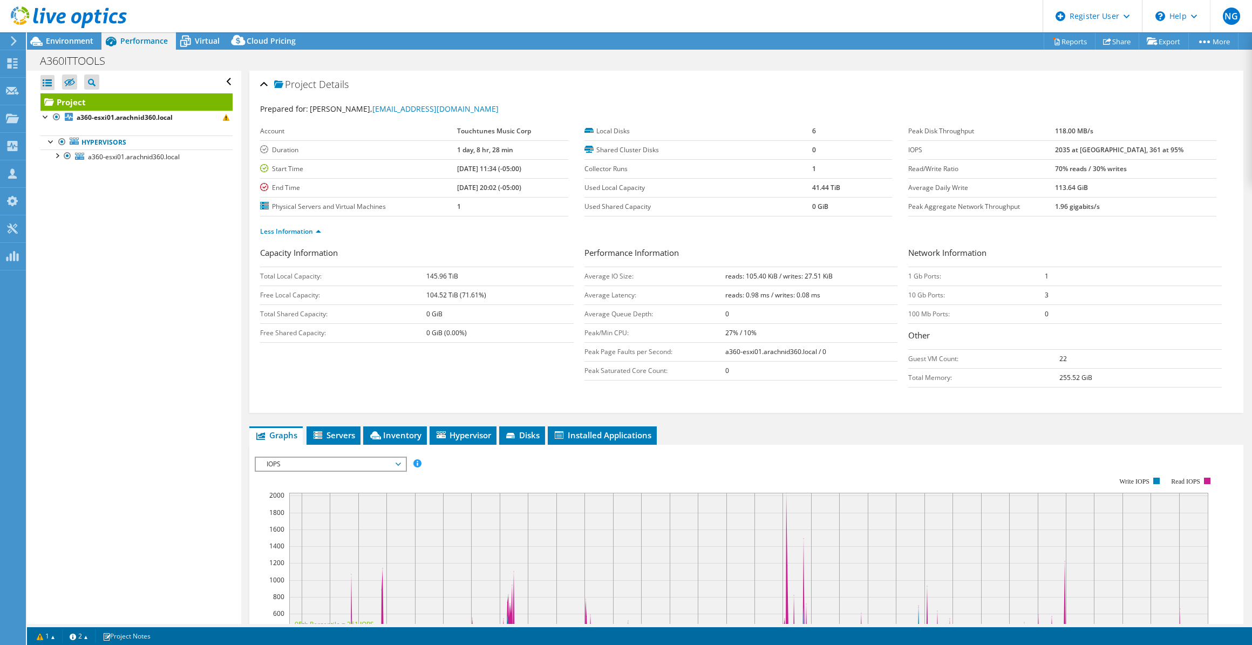
click at [199, 340] on div "Open All Close All Hide Excluded Nodes Project Tree Filter" at bounding box center [134, 347] width 214 height 553
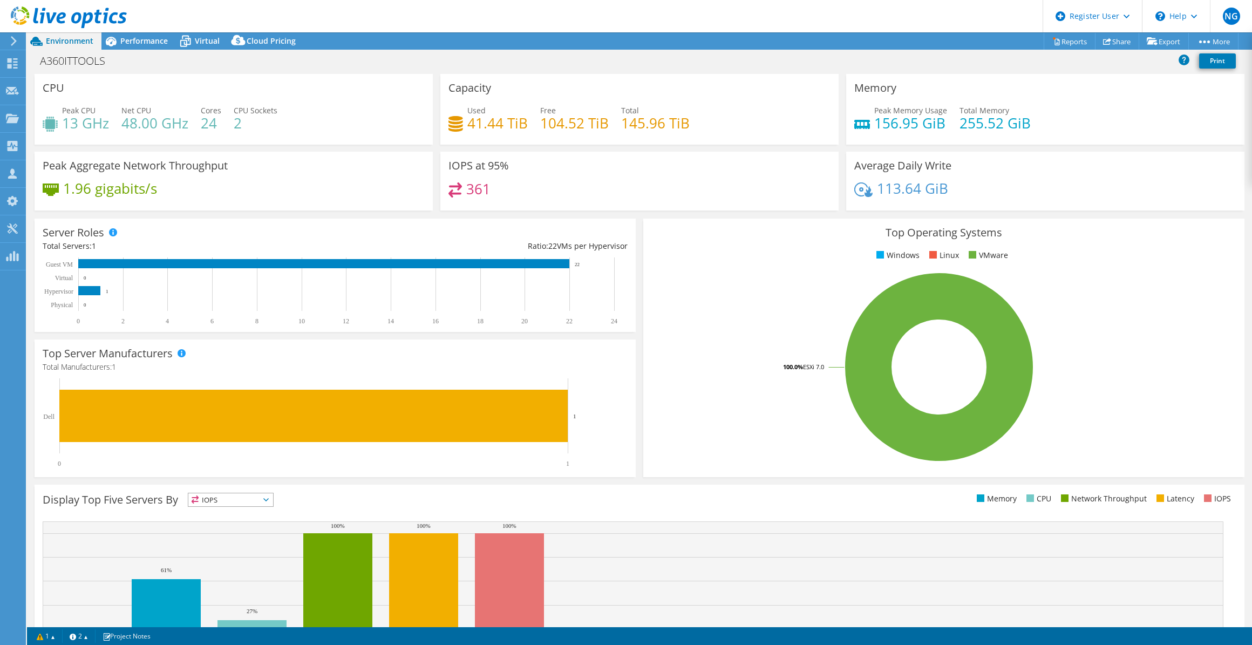
select select "USD"
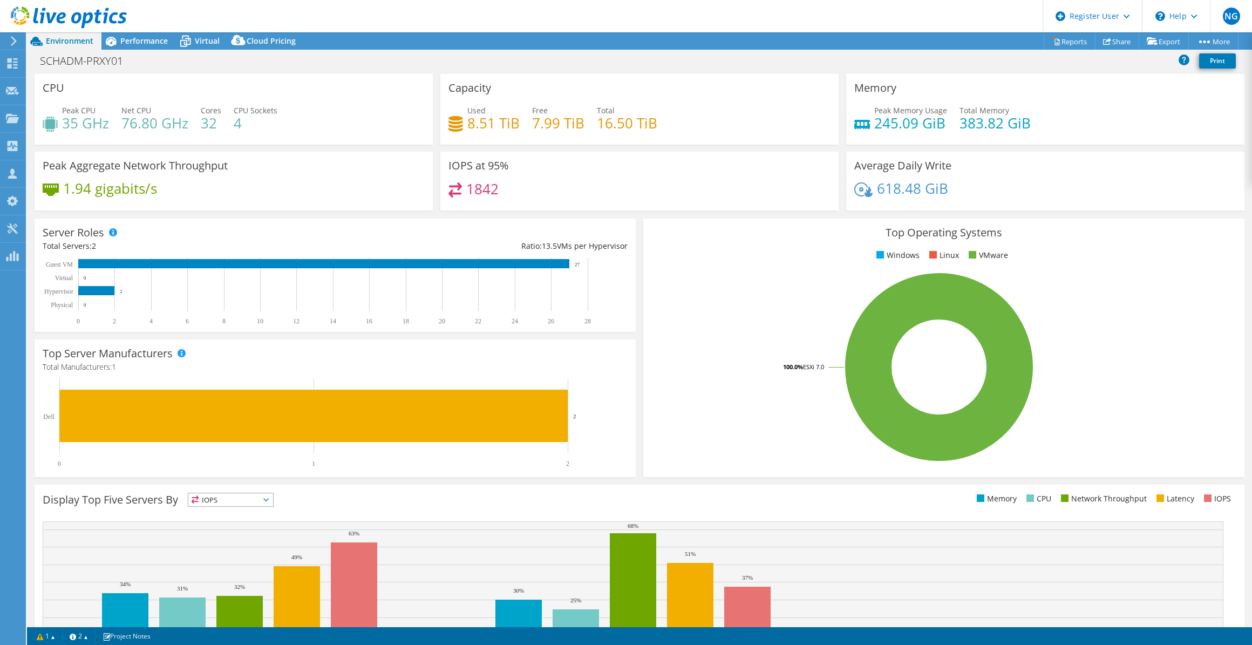
select select "USD"
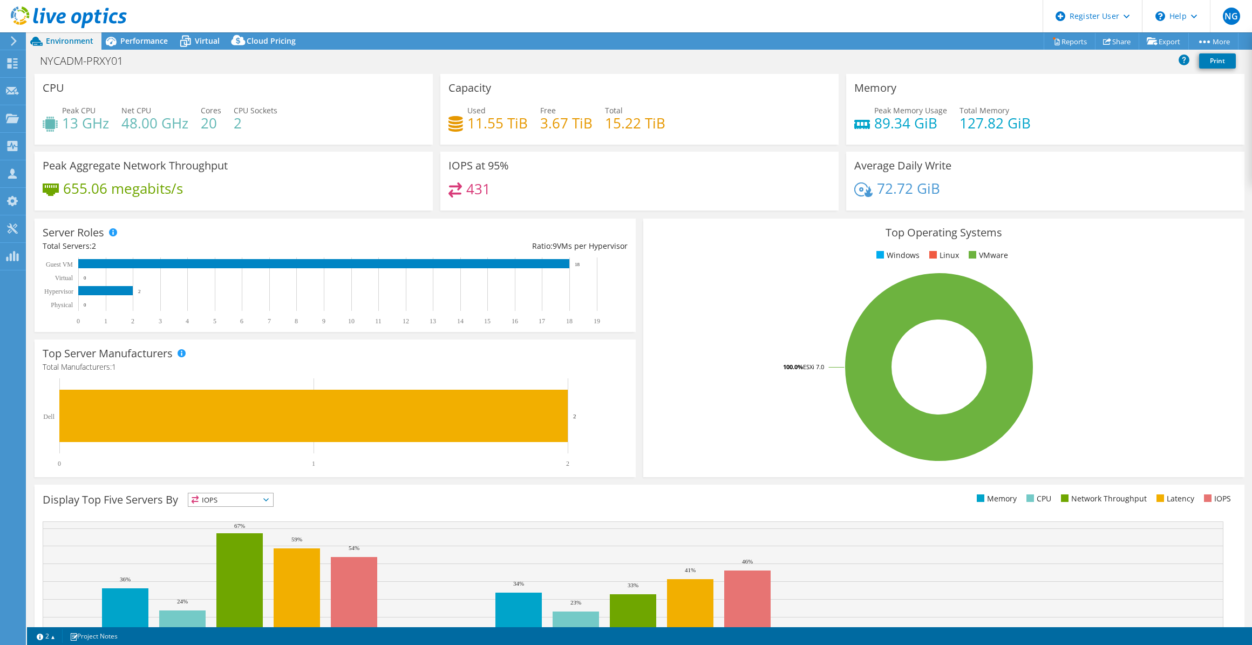
select select "USD"
